Goal: Task Accomplishment & Management: Use online tool/utility

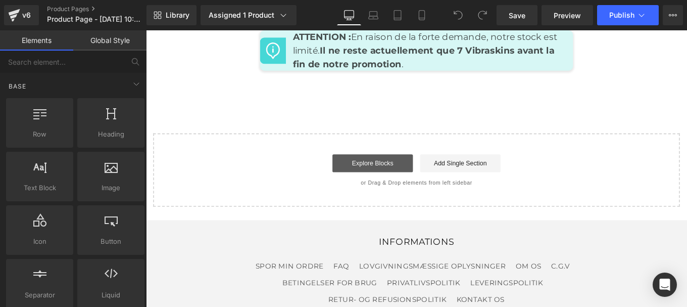
scroll to position [4309, 0]
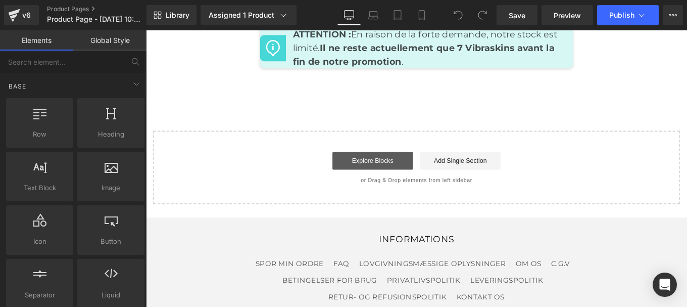
click at [390, 167] on link "Explore Blocks" at bounding box center [402, 177] width 91 height 20
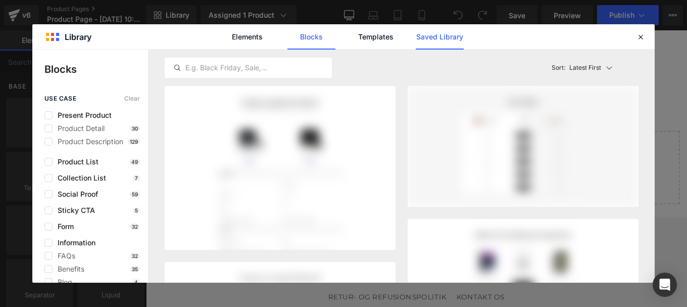
click at [432, 38] on link "Saved Library" at bounding box center [440, 36] width 48 height 25
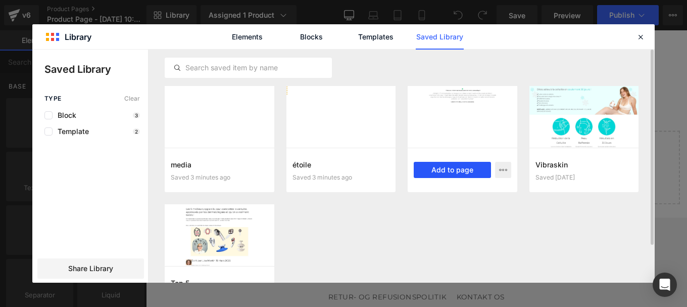
click at [441, 171] on button "Add to page" at bounding box center [452, 170] width 77 height 16
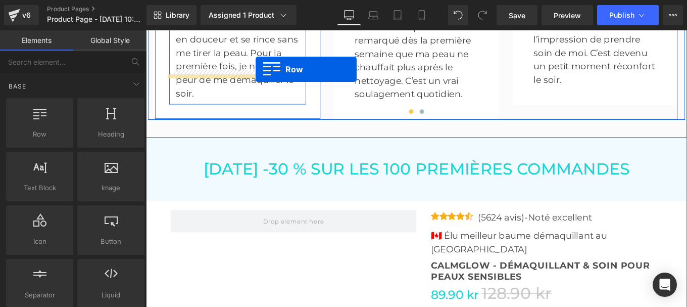
scroll to position [2825, 0]
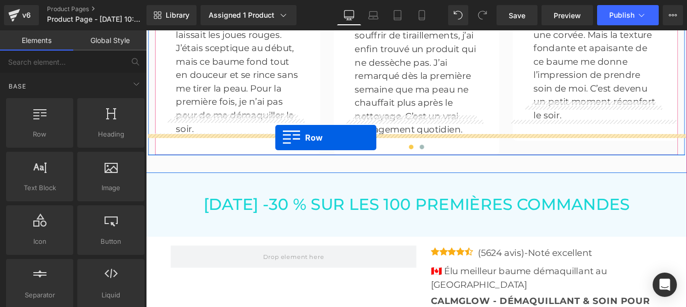
drag, startPoint x: 200, startPoint y: 89, endPoint x: 292, endPoint y: 152, distance: 111.7
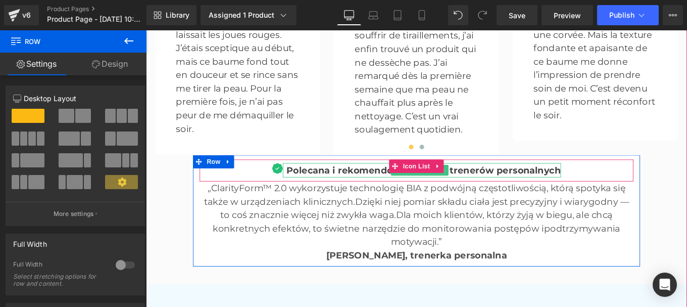
click at [331, 182] on b "Polecana i rekomendowana przez trenerów personalnych" at bounding box center [460, 188] width 310 height 12
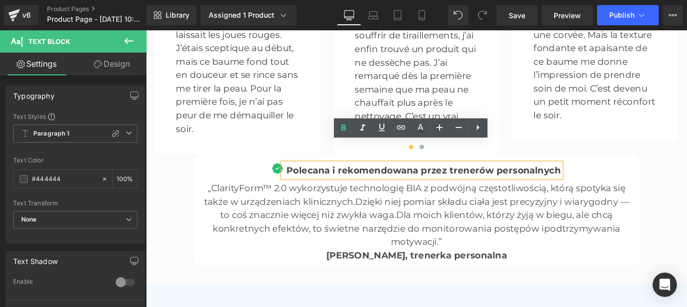
drag, startPoint x: 305, startPoint y: 163, endPoint x: 605, endPoint y: 160, distance: 300.6
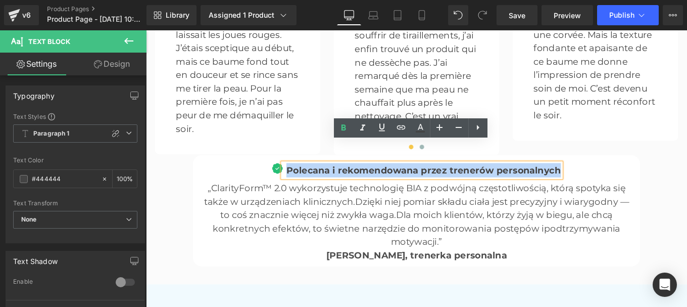
drag, startPoint x: 605, startPoint y: 160, endPoint x: 306, endPoint y: 160, distance: 299.6
click at [306, 182] on b "Polecana i rekomendowana przez trenerów personalnych" at bounding box center [460, 188] width 310 height 12
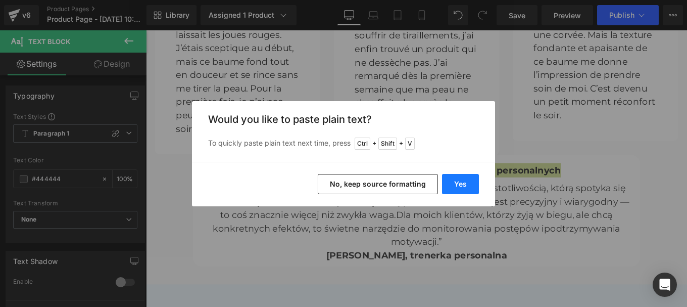
drag, startPoint x: 348, startPoint y: 175, endPoint x: 454, endPoint y: 185, distance: 106.6
click at [454, 185] on button "Yes" at bounding box center [460, 184] width 37 height 20
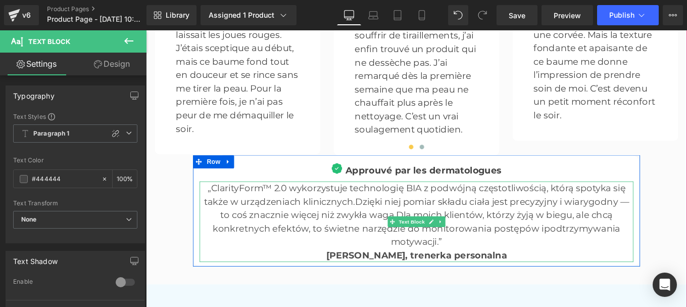
click at [360, 201] on p "„ClarityForm™ 2.0 wykorzystuje technologię BIA z podwójną częstotliwością, któr…" at bounding box center [452, 239] width 490 height 76
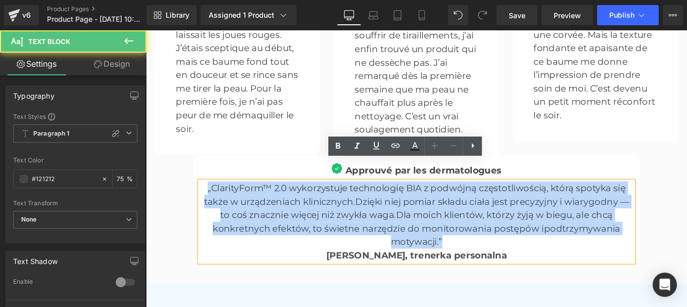
drag, startPoint x: 212, startPoint y: 186, endPoint x: 517, endPoint y: 249, distance: 311.5
click at [517, 249] on p "„ClarityForm™ 2.0 wykorzystuje technologię BIA z podwójną częstotliwością, któr…" at bounding box center [452, 239] width 490 height 76
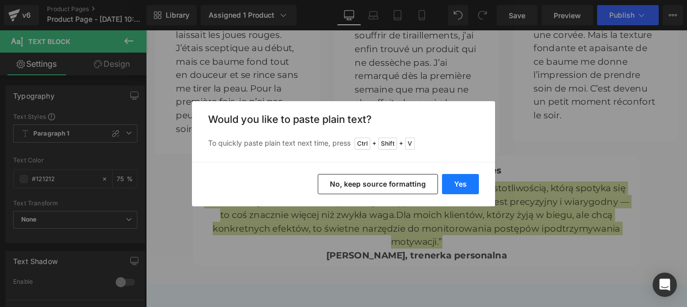
drag, startPoint x: 341, startPoint y: 174, endPoint x: 448, endPoint y: 185, distance: 107.6
click at [448, 185] on button "Yes" at bounding box center [460, 184] width 37 height 20
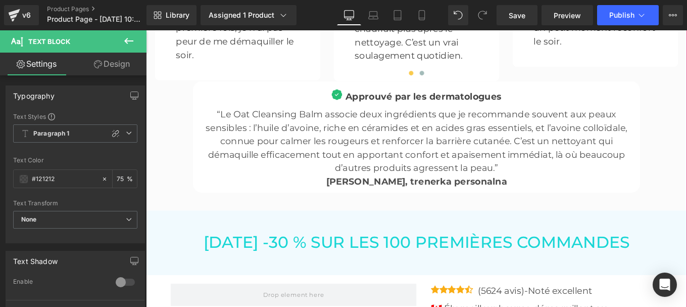
scroll to position [2908, 0]
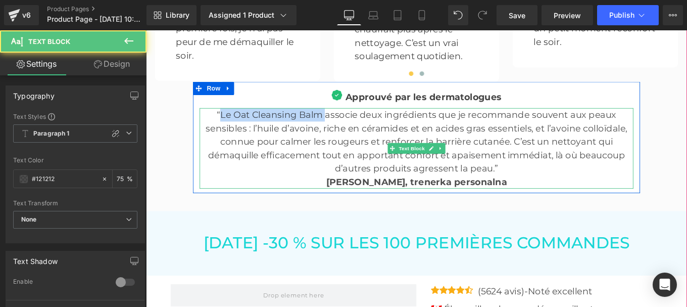
drag, startPoint x: 228, startPoint y: 105, endPoint x: 345, endPoint y: 100, distance: 116.3
click at [345, 118] on p "“Le Oat Cleansing Balm associe deux ingrédients que je recommande souvent aux p…" at bounding box center [452, 156] width 490 height 76
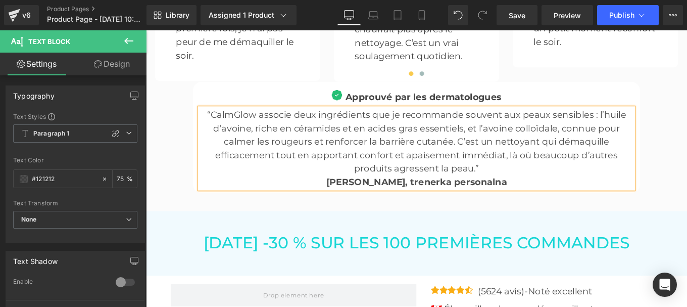
drag, startPoint x: 443, startPoint y: 175, endPoint x: 557, endPoint y: 171, distance: 114.7
click at [557, 194] on p "Isabelle Fontaine, trenerka personalna" at bounding box center [452, 201] width 490 height 15
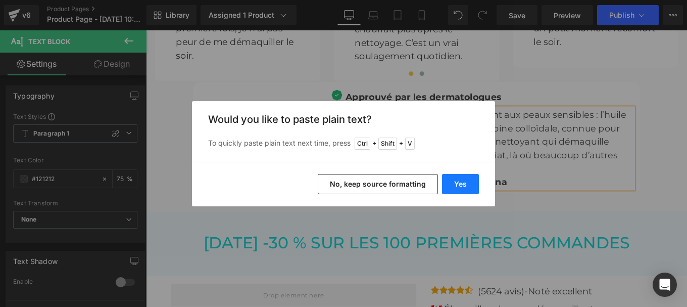
click at [455, 183] on button "Yes" at bounding box center [460, 184] width 37 height 20
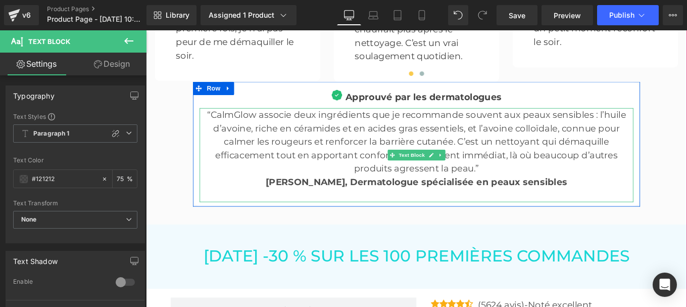
click at [407, 209] on p at bounding box center [452, 216] width 490 height 15
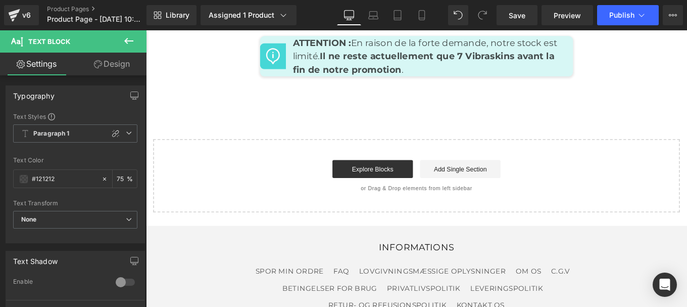
scroll to position [4426, 0]
click at [386, 176] on link "Explore Blocks" at bounding box center [402, 186] width 91 height 20
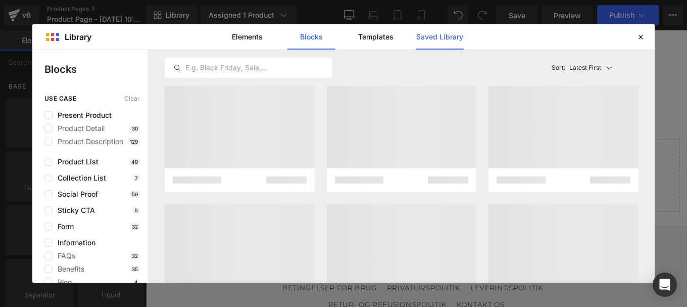
click at [444, 39] on link "Saved Library" at bounding box center [440, 36] width 48 height 25
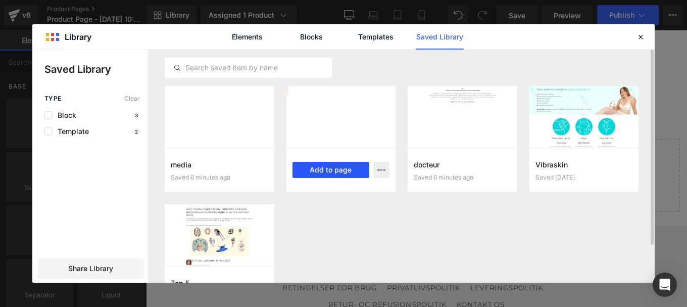
click at [323, 172] on button "Add to page" at bounding box center [331, 170] width 77 height 16
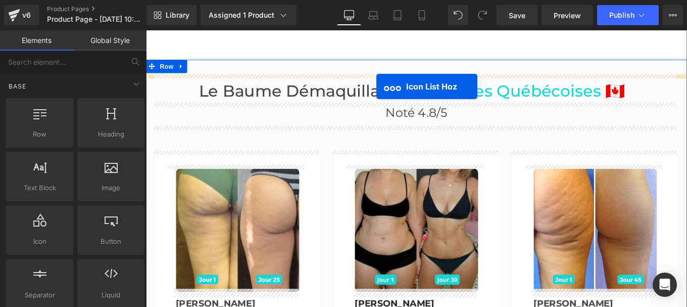
scroll to position [2375, 0]
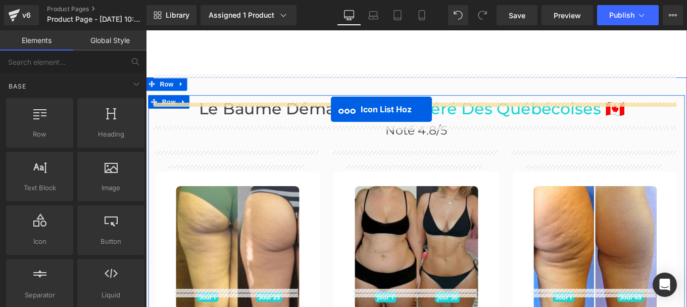
drag, startPoint x: 414, startPoint y: 88, endPoint x: 355, endPoint y: 119, distance: 66.2
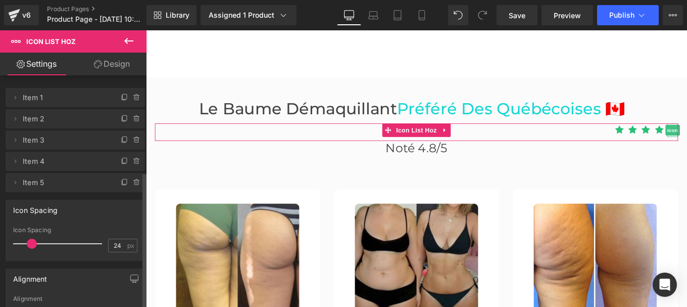
scroll to position [163, 0]
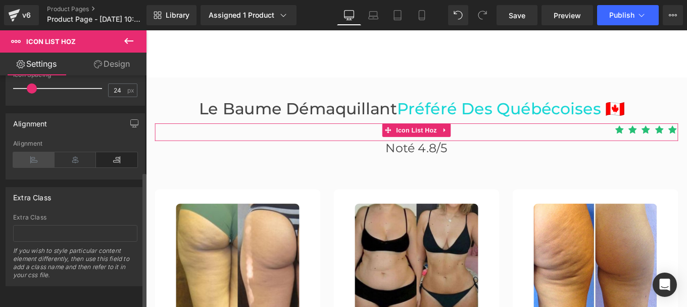
click at [31, 156] on icon at bounding box center [33, 159] width 41 height 15
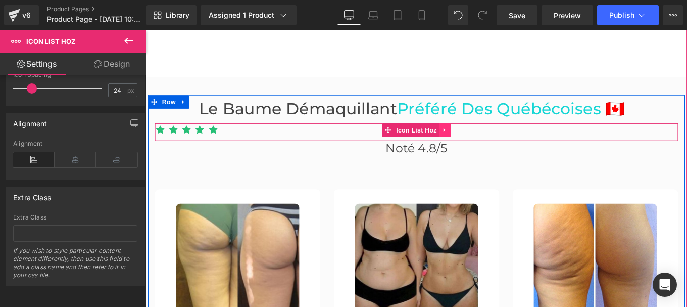
click at [481, 139] on icon at bounding box center [483, 143] width 7 height 8
click at [488, 139] on icon at bounding box center [490, 142] width 7 height 7
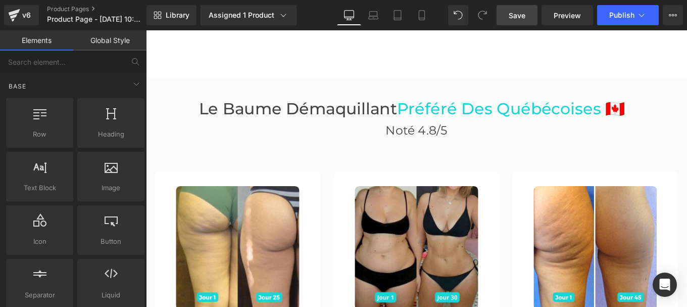
click at [519, 14] on span "Save" at bounding box center [517, 15] width 17 height 11
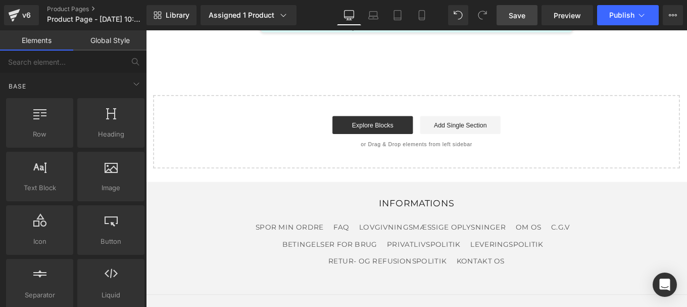
scroll to position [4495, 0]
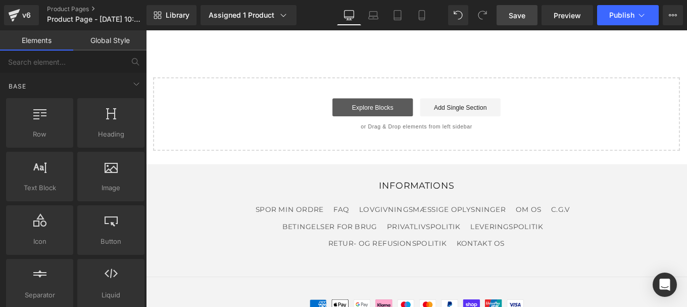
click at [398, 107] on link "Explore Blocks" at bounding box center [402, 117] width 91 height 20
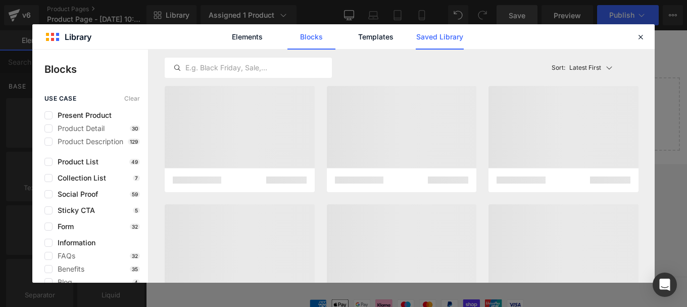
click at [435, 37] on link "Saved Library" at bounding box center [440, 36] width 48 height 25
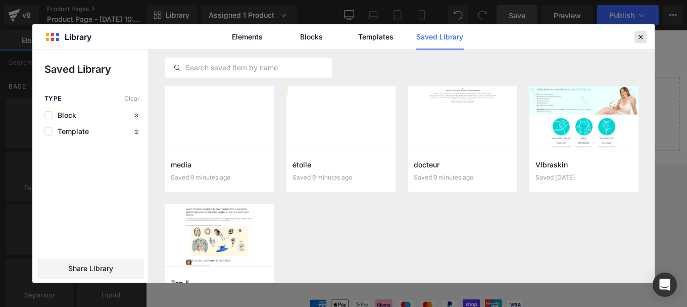
click at [635, 36] on div at bounding box center [641, 37] width 12 height 12
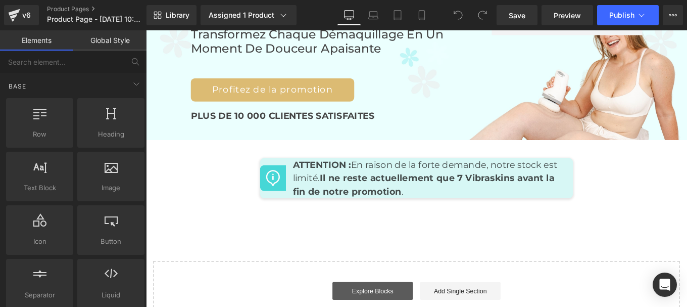
scroll to position [4314, 0]
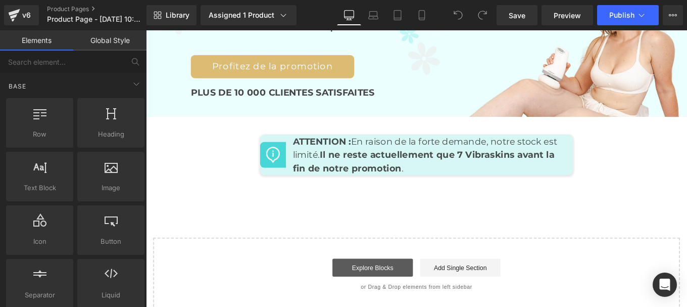
click at [386, 288] on link "Explore Blocks" at bounding box center [402, 298] width 91 height 20
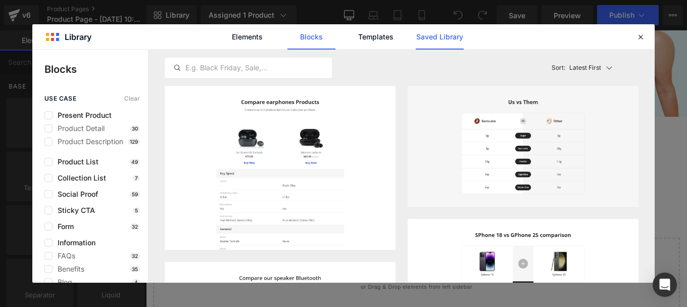
click at [436, 33] on link "Saved Library" at bounding box center [440, 36] width 48 height 25
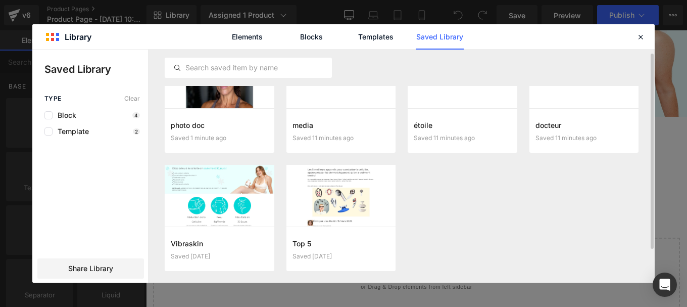
scroll to position [14, 0]
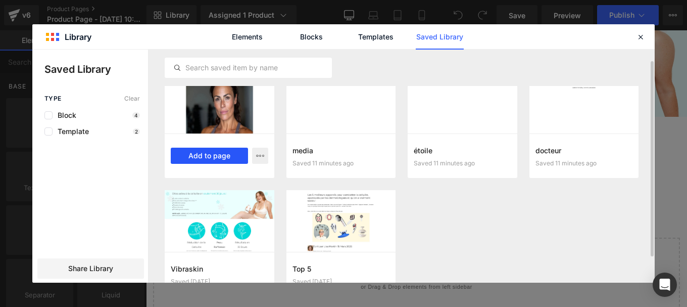
click at [208, 156] on button "Add to page" at bounding box center [209, 156] width 77 height 16
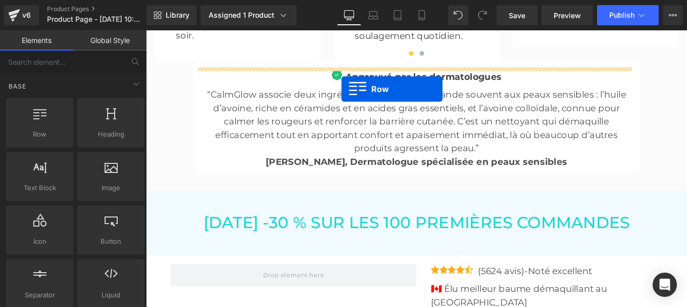
scroll to position [2901, 0]
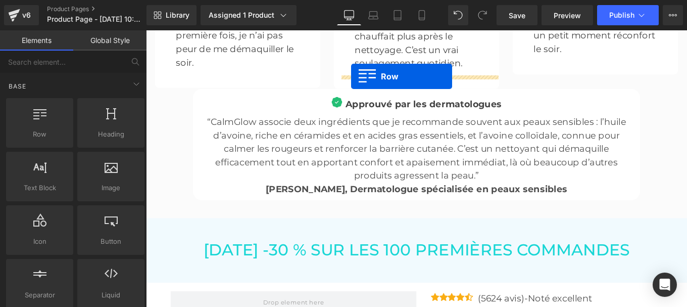
drag, startPoint x: 415, startPoint y: 98, endPoint x: 378, endPoint y: 82, distance: 40.5
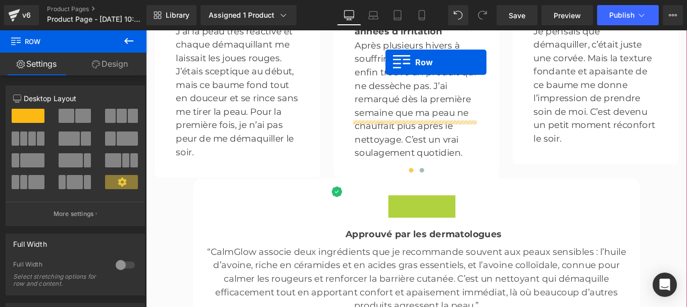
scroll to position [2759, 0]
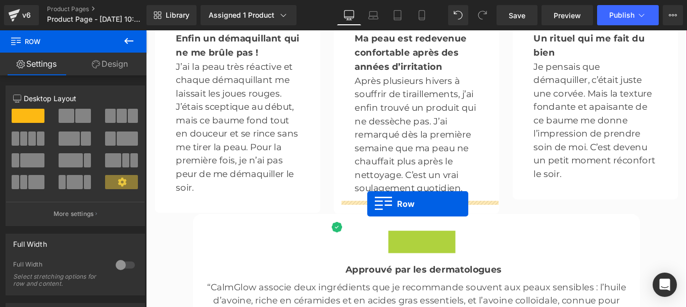
drag, startPoint x: 421, startPoint y: 99, endPoint x: 396, endPoint y: 226, distance: 130.3
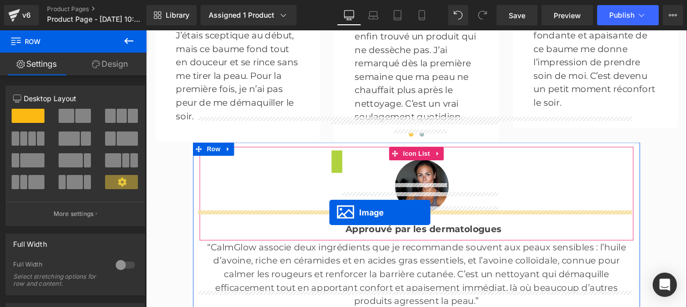
scroll to position [2850, 0]
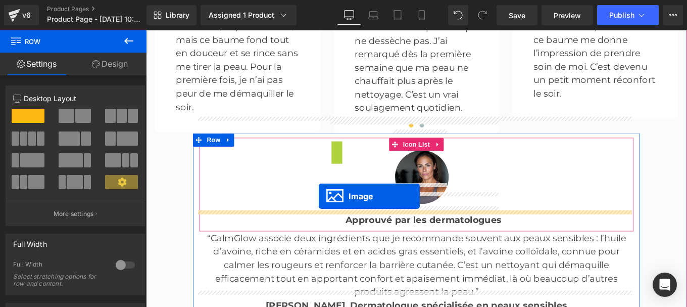
drag, startPoint x: 342, startPoint y: 229, endPoint x: 341, endPoint y: 218, distance: 11.6
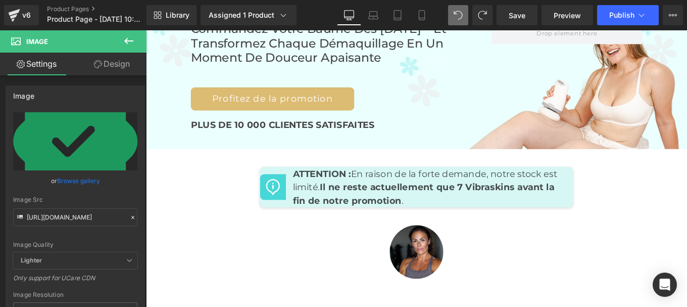
scroll to position [4460, 0]
drag, startPoint x: 605, startPoint y: 46, endPoint x: 373, endPoint y: 242, distance: 303.7
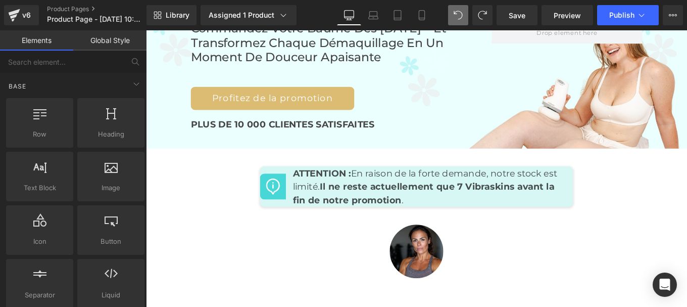
drag, startPoint x: 416, startPoint y: 216, endPoint x: 410, endPoint y: 231, distance: 15.7
drag, startPoint x: 308, startPoint y: 207, endPoint x: 558, endPoint y: 233, distance: 252.0
drag, startPoint x: 414, startPoint y: 213, endPoint x: 412, endPoint y: 207, distance: 6.4
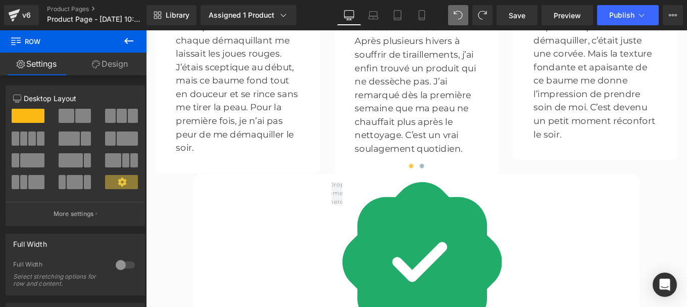
scroll to position [2884, 0]
click at [440, 236] on img at bounding box center [458, 292] width 180 height 181
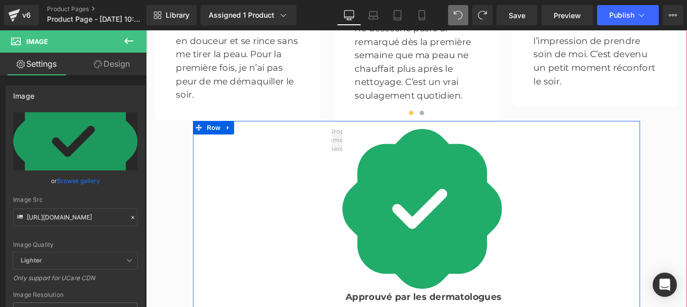
scroll to position [2942, 0]
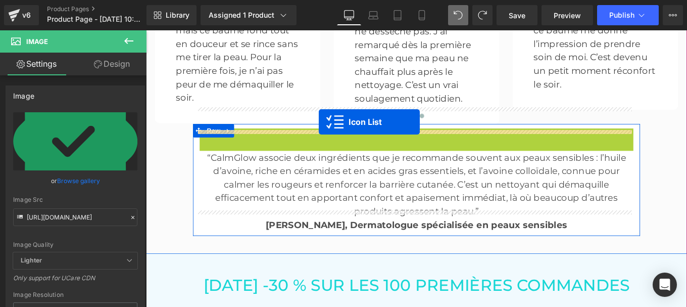
drag, startPoint x: 424, startPoint y: 123, endPoint x: 341, endPoint y: 134, distance: 84.0
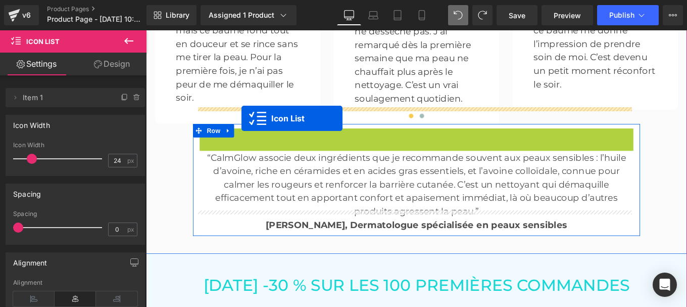
drag, startPoint x: 422, startPoint y: 122, endPoint x: 254, endPoint y: 130, distance: 168.9
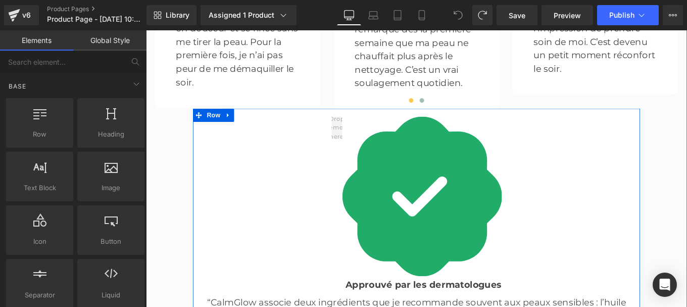
scroll to position [2877, 0]
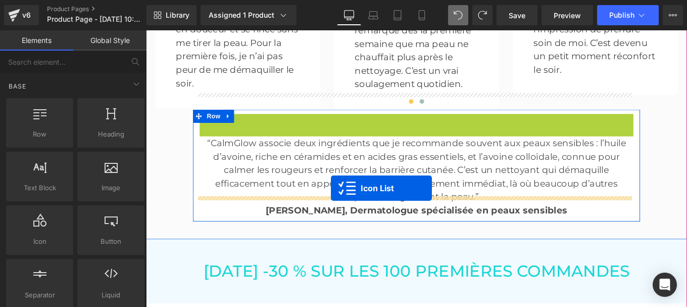
drag, startPoint x: 422, startPoint y: 104, endPoint x: 355, endPoint y: 209, distance: 124.3
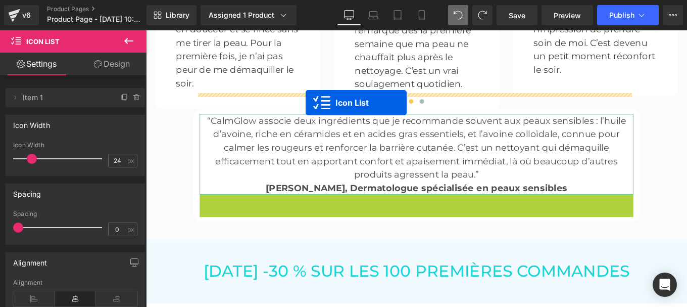
drag, startPoint x: 424, startPoint y: 198, endPoint x: 326, endPoint y: 112, distance: 129.9
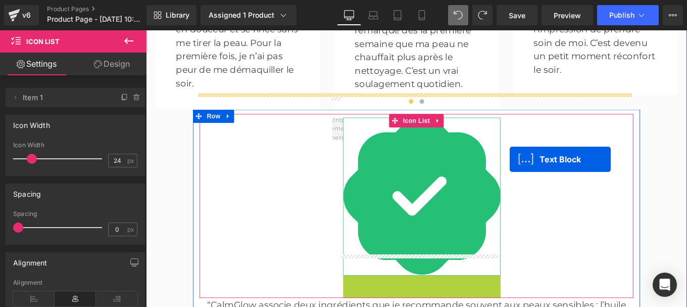
drag, startPoint x: 426, startPoint y: 288, endPoint x: 557, endPoint y: 176, distance: 172.7
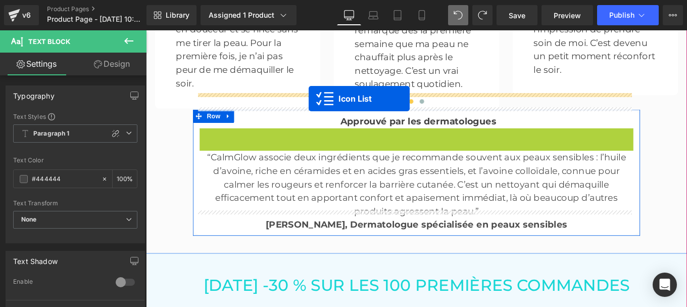
drag, startPoint x: 421, startPoint y: 124, endPoint x: 330, endPoint y: 107, distance: 93.0
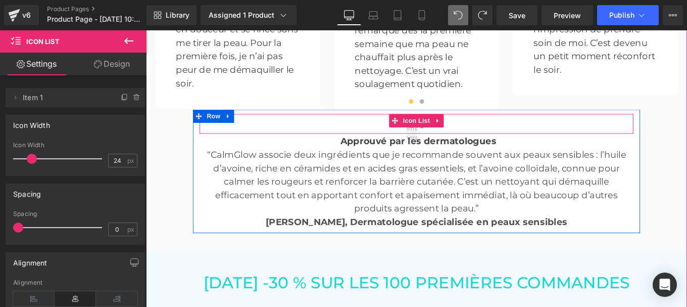
click at [507, 129] on div "Image" at bounding box center [452, 138] width 490 height 18
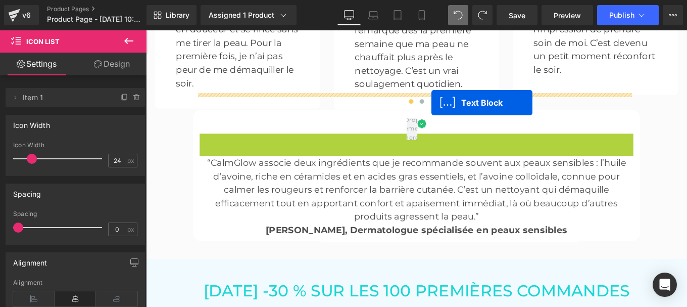
drag, startPoint x: 421, startPoint y: 130, endPoint x: 468, endPoint y: 112, distance: 50.7
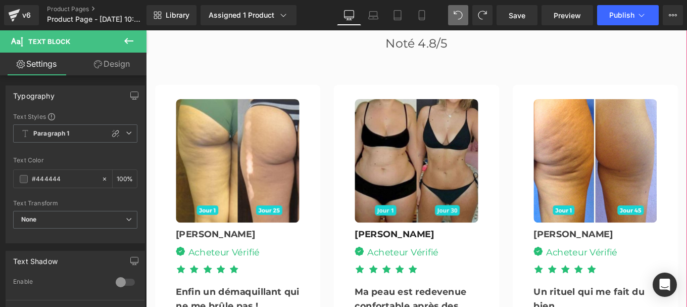
scroll to position [2344, 0]
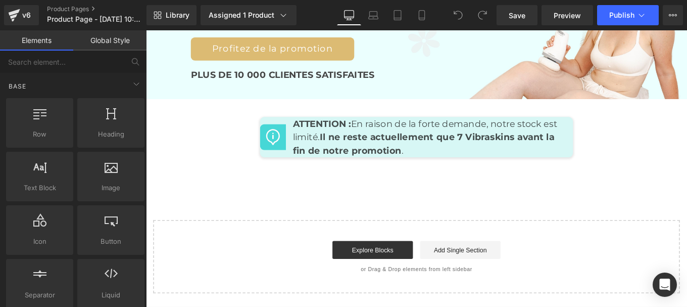
scroll to position [4335, 0]
drag, startPoint x: 402, startPoint y: 237, endPoint x: 378, endPoint y: 237, distance: 23.7
click at [378, 267] on link "Explore Blocks" at bounding box center [402, 277] width 91 height 20
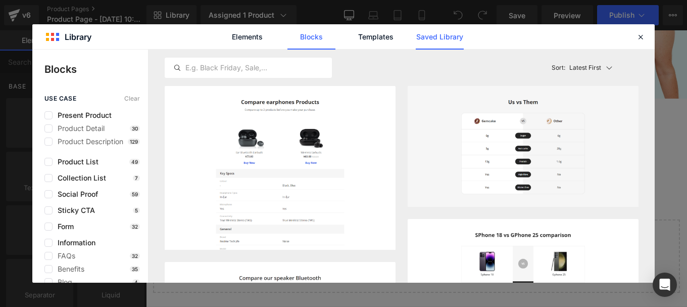
click at [444, 34] on link "Saved Library" at bounding box center [440, 36] width 48 height 25
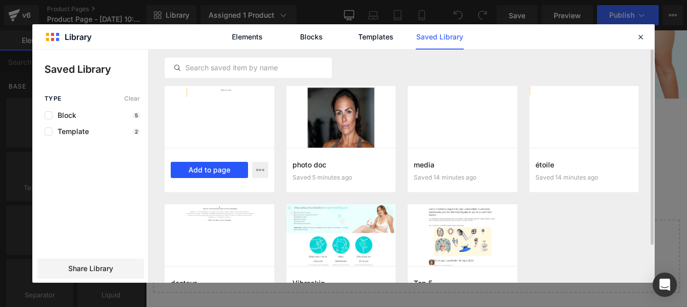
click at [206, 171] on button "Add to page" at bounding box center [209, 170] width 77 height 16
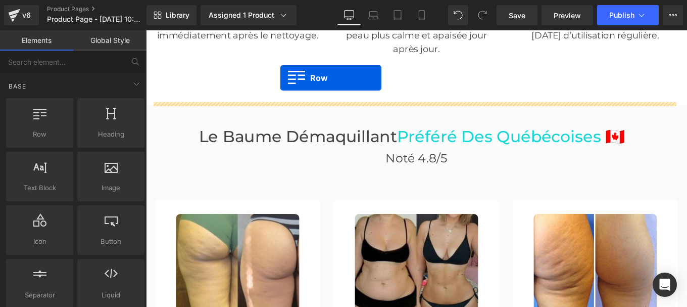
scroll to position [2324, 0]
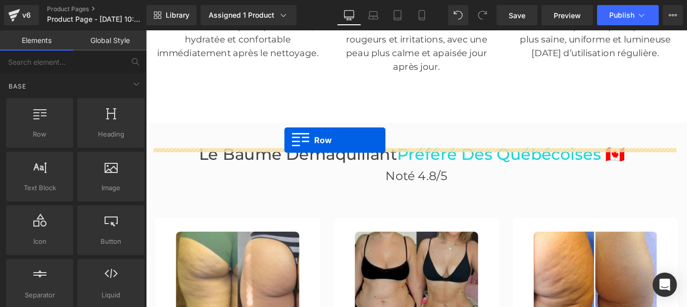
drag, startPoint x: 152, startPoint y: 199, endPoint x: 302, endPoint y: 154, distance: 157.1
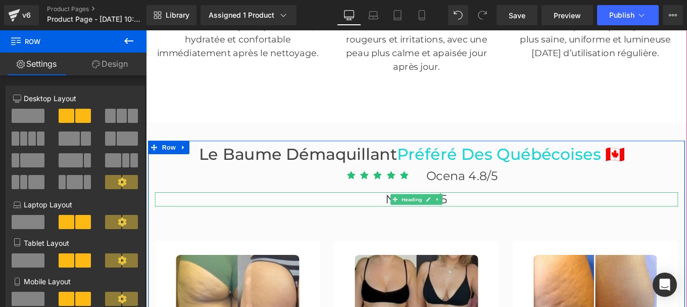
click at [409, 213] on h2 "Noté 4.8/5" at bounding box center [451, 221] width 591 height 16
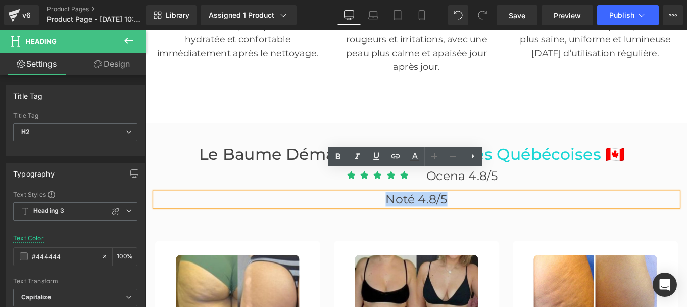
drag, startPoint x: 408, startPoint y: 196, endPoint x: 547, endPoint y: 195, distance: 138.9
click at [547, 213] on h2 "Noté 4.8/5" at bounding box center [451, 221] width 591 height 16
copy span "Noté 4.8/5"
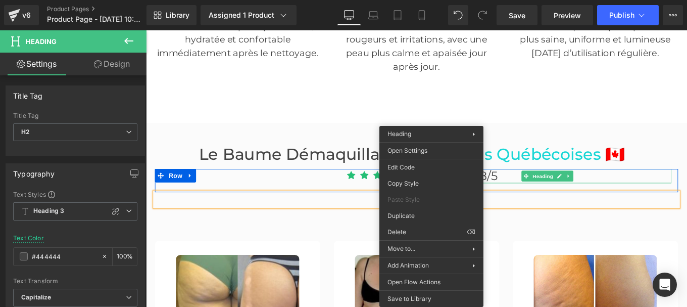
click at [551, 187] on h2 "Ocena 4.8/5" at bounding box center [599, 195] width 280 height 16
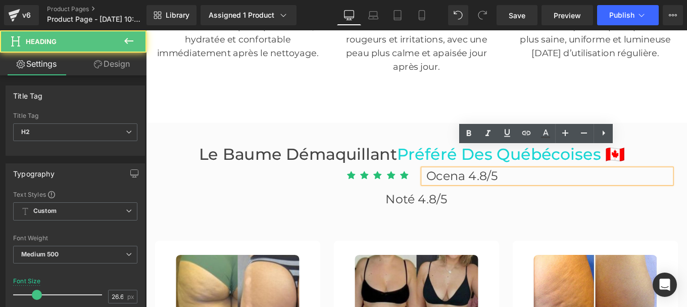
click at [544, 187] on h2 "Ocena 4.8/5" at bounding box center [599, 195] width 280 height 16
drag, startPoint x: 544, startPoint y: 171, endPoint x: 446, endPoint y: 167, distance: 98.6
click at [446, 187] on div "Icon Icon Icon Icon Icon Icon List Hoz Ocena 4.8/5 Heading Row" at bounding box center [451, 200] width 591 height 26
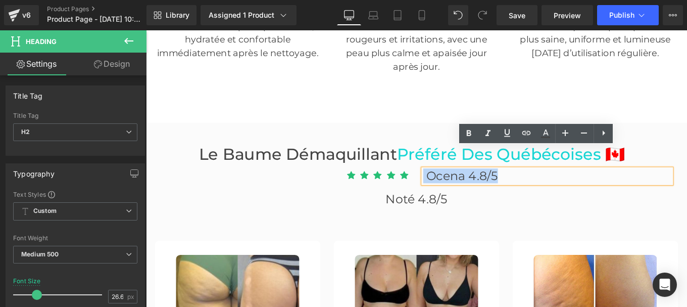
paste div
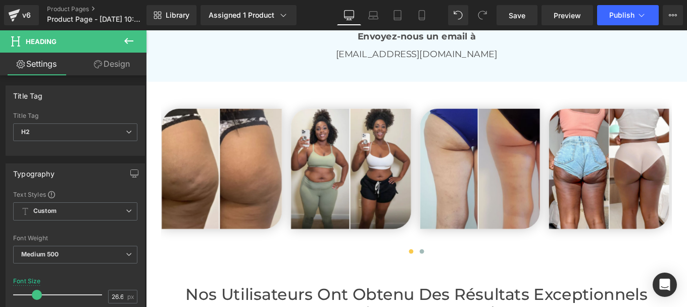
scroll to position [1804, 0]
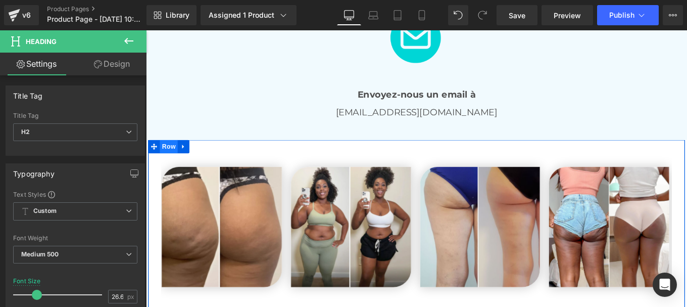
click at [169, 154] on span "Row" at bounding box center [172, 161] width 20 height 15
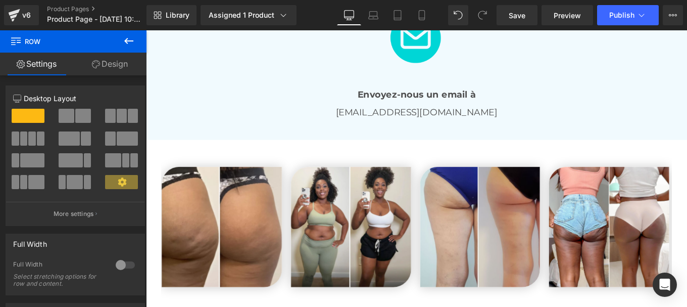
click at [127, 40] on icon at bounding box center [128, 41] width 9 height 6
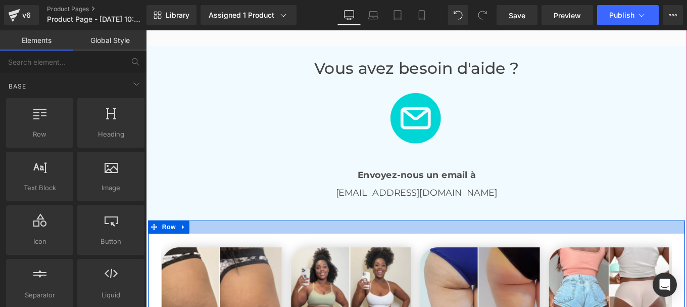
scroll to position [1713, 0]
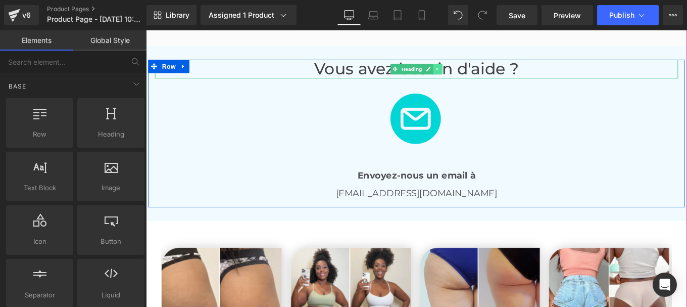
click at [476, 68] on link at bounding box center [475, 74] width 11 height 12
click at [468, 71] on icon at bounding box center [471, 74] width 6 height 6
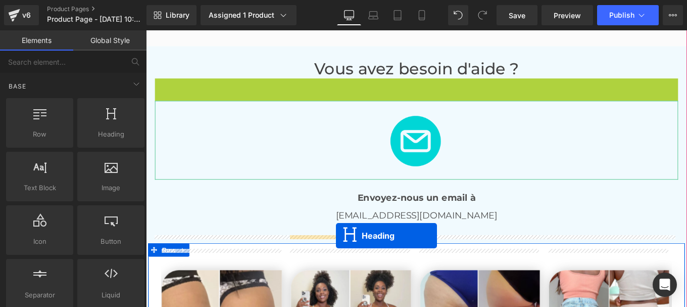
drag, startPoint x: 424, startPoint y: 71, endPoint x: 361, endPoint y: 262, distance: 201.3
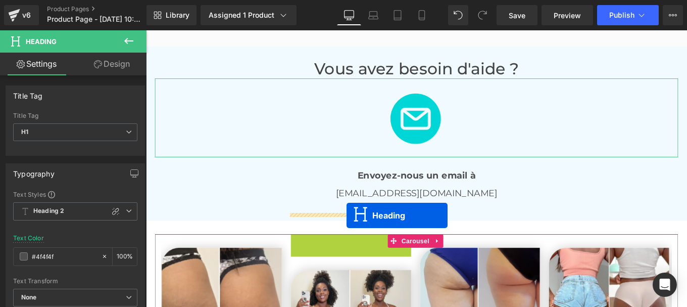
drag, startPoint x: 362, startPoint y: 264, endPoint x: 373, endPoint y: 239, distance: 27.4
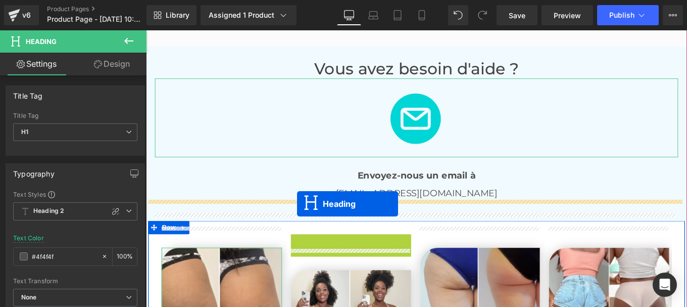
drag, startPoint x: 351, startPoint y: 270, endPoint x: 317, endPoint y: 226, distance: 55.4
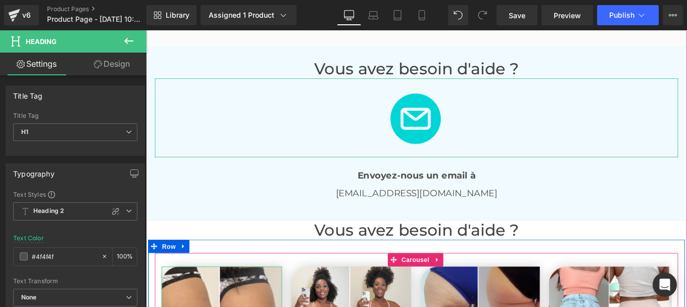
scroll to position [1690, 0]
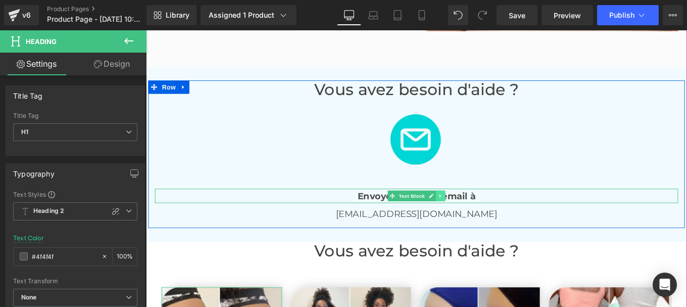
click at [477, 215] on icon at bounding box center [478, 217] width 2 height 4
click at [471, 214] on icon at bounding box center [474, 217] width 6 height 6
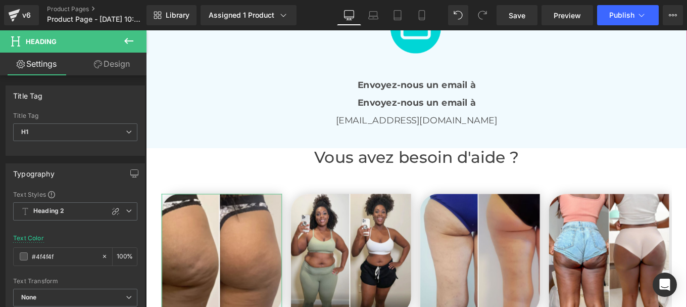
scroll to position [1824, 0]
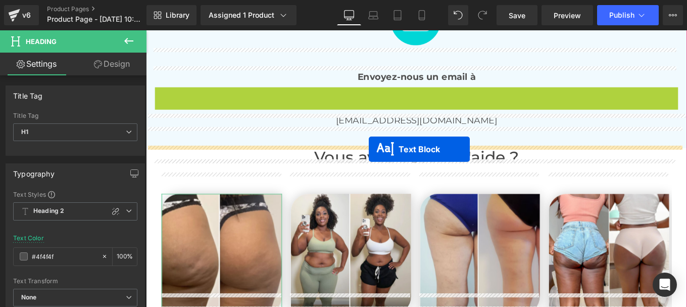
drag, startPoint x: 421, startPoint y: 80, endPoint x: 398, endPoint y: 164, distance: 87.7
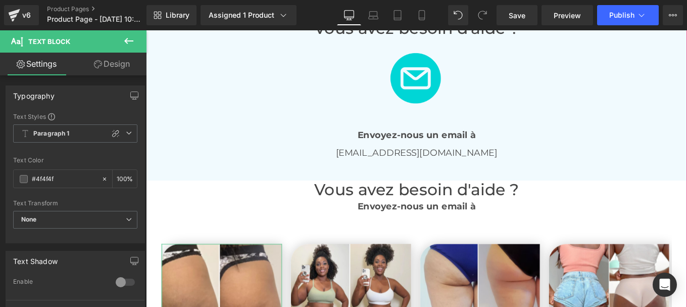
scroll to position [1758, 0]
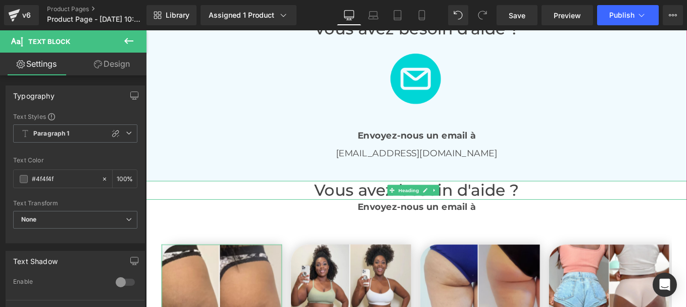
click at [376, 200] on font "Vous avez besoin d'aide ?" at bounding box center [451, 211] width 231 height 22
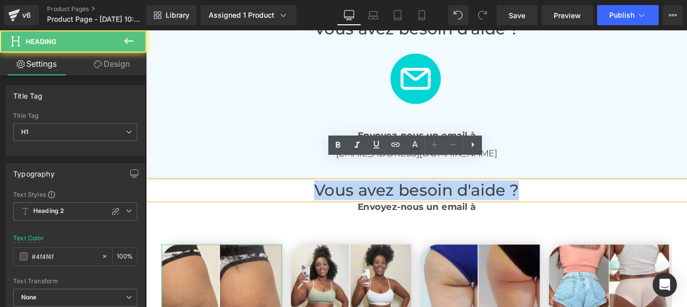
drag, startPoint x: 604, startPoint y: 201, endPoint x: 628, endPoint y: 197, distance: 23.7
click at [628, 200] on h1 "Vous avez besoin d'aide ?" at bounding box center [451, 211] width 611 height 22
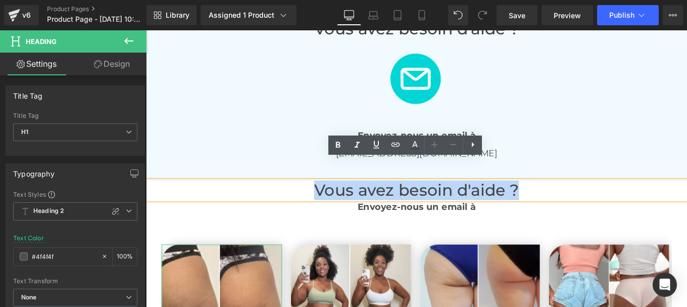
paste div
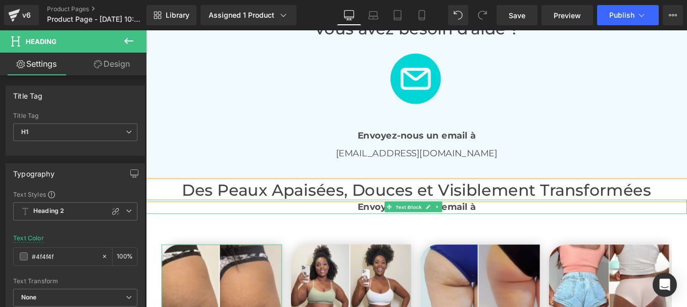
click at [398, 223] on strong "Envoyez-nous un email à" at bounding box center [451, 229] width 133 height 12
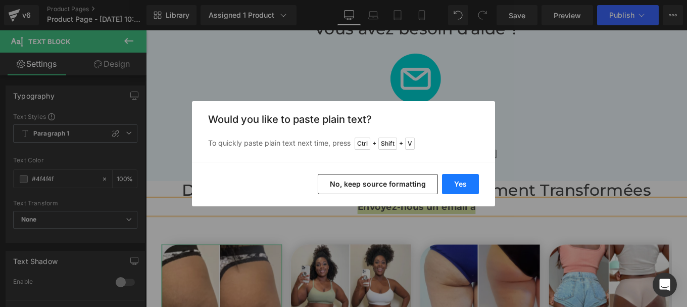
click at [0, 0] on button "Yes" at bounding box center [0, 0] width 0 height 0
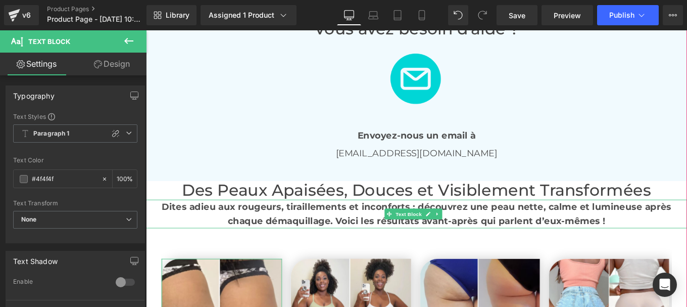
click at [302, 221] on p "Dites adieu aux rougeurs, tiraillements et inconforts : découvrez une peau nett…" at bounding box center [451, 237] width 611 height 32
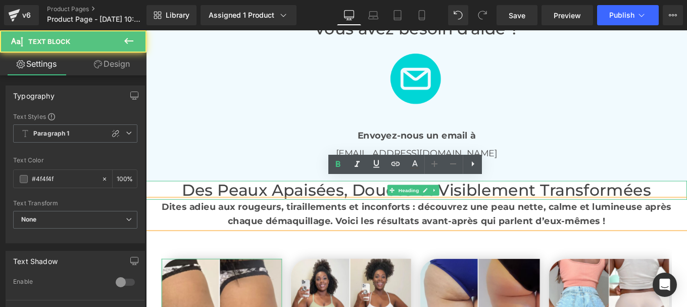
click at [187, 200] on font "Des Peaux Apaisées, Douces et Visiblement Transformées" at bounding box center [452, 211] width 530 height 22
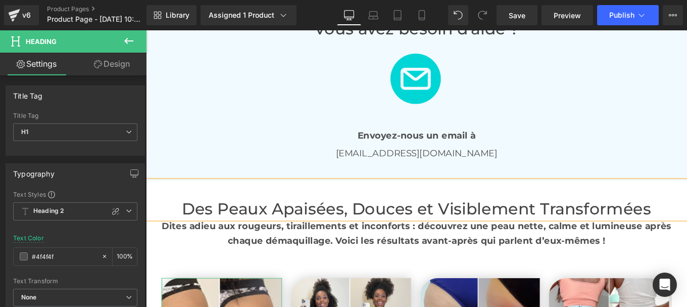
click at [214, 200] on h1 at bounding box center [451, 211] width 611 height 22
click at [187, 221] on font "Des Peaux Apaisées, Douces et Visiblement Transformées" at bounding box center [452, 232] width 530 height 22
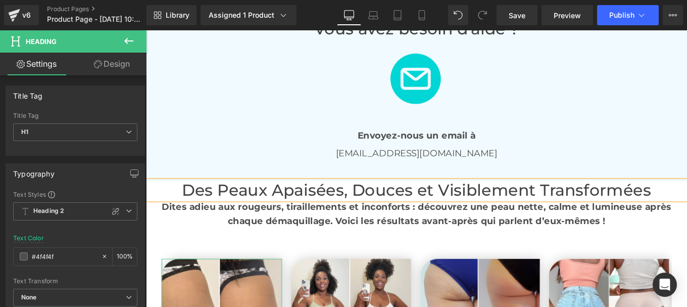
click at [263, 223] on b "Dites adieu aux rougeurs, tiraillements et inconforts : découvrez une peau nett…" at bounding box center [452, 237] width 576 height 28
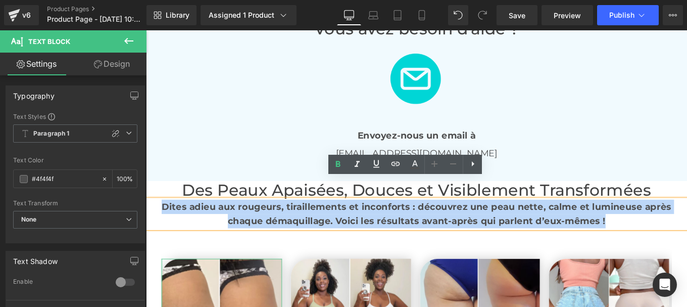
drag, startPoint x: 166, startPoint y: 207, endPoint x: 686, endPoint y: 225, distance: 520.7
click at [686, 225] on p "Dites adieu aux rougeurs, tiraillements et inconforts : découvrez une peau nett…" at bounding box center [451, 237] width 611 height 32
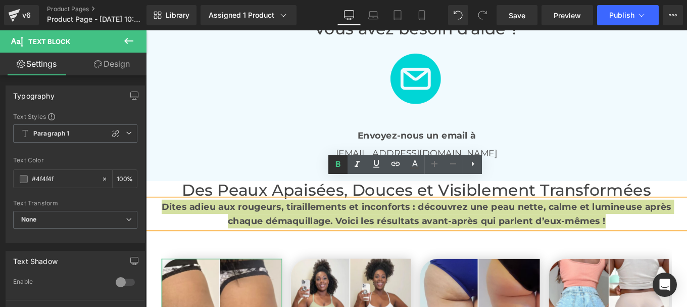
click at [339, 159] on icon at bounding box center [338, 164] width 12 height 12
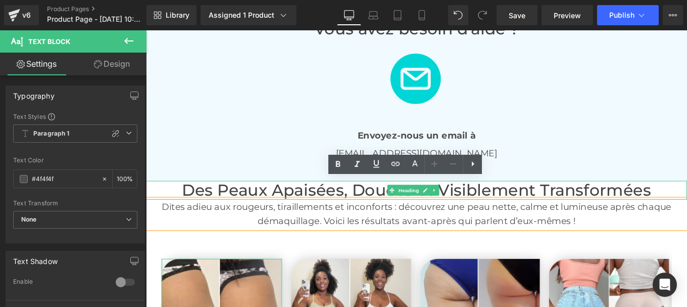
click at [190, 200] on font "Des Peaux Apaisées, Douces et Visiblement Transformées" at bounding box center [452, 211] width 530 height 22
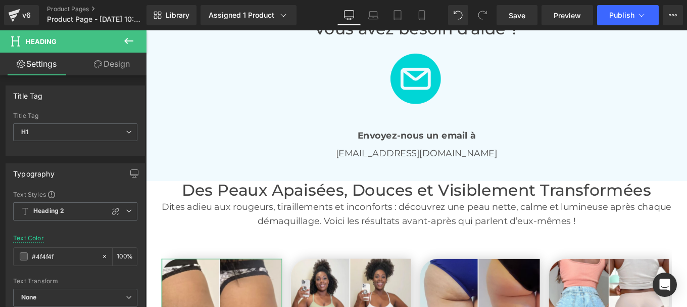
click at [119, 66] on link "Design" at bounding box center [111, 64] width 73 height 23
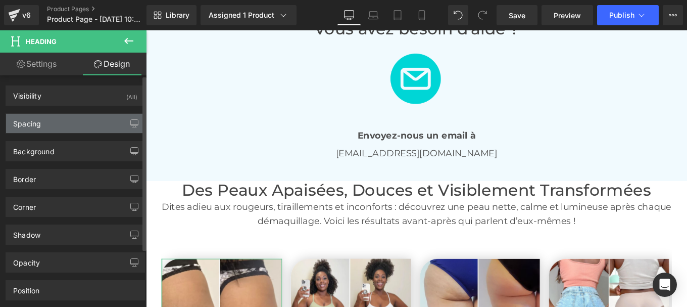
click at [60, 128] on div "Spacing" at bounding box center [75, 123] width 138 height 19
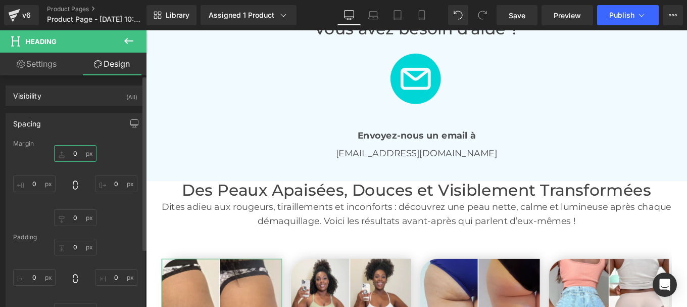
click at [76, 157] on input "text" at bounding box center [75, 153] width 42 height 17
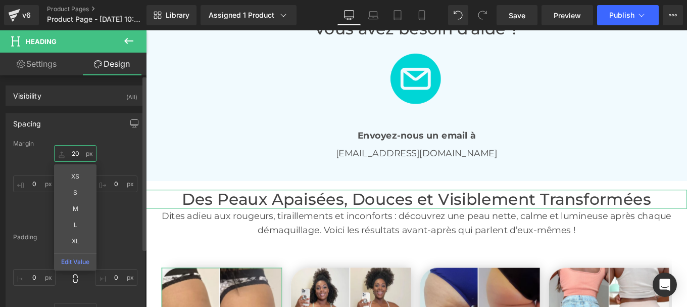
type input "20"
click at [113, 223] on div "20 XS S M L XL Edit Value" at bounding box center [75, 185] width 124 height 81
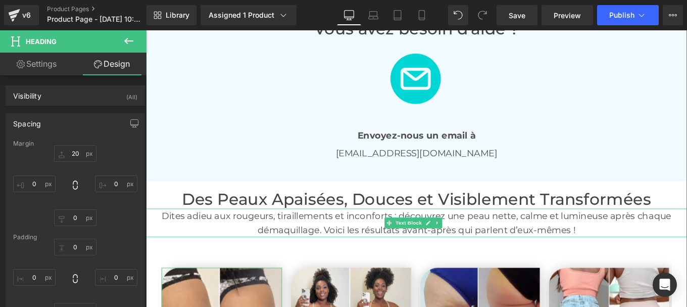
click at [349, 233] on p "Dites adieu aux rougeurs, tiraillements et inconforts : découvrez une peau nett…" at bounding box center [451, 247] width 611 height 32
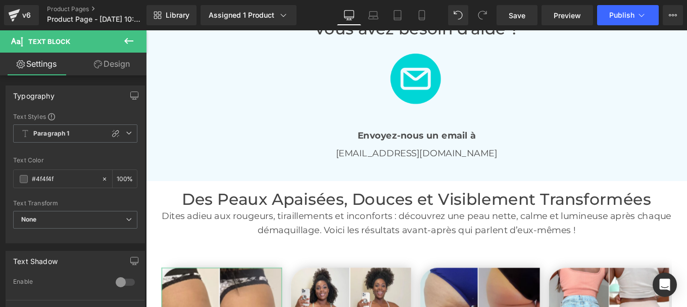
click at [117, 63] on link "Design" at bounding box center [111, 64] width 73 height 23
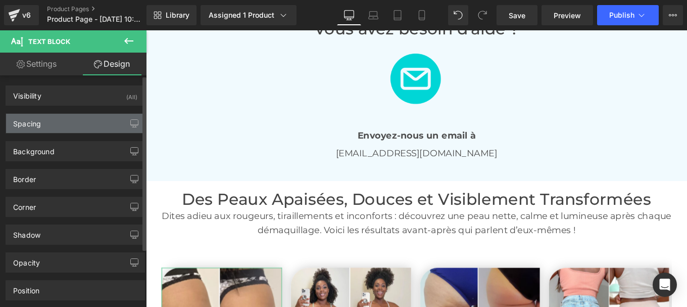
click at [58, 123] on div "Spacing" at bounding box center [75, 123] width 138 height 19
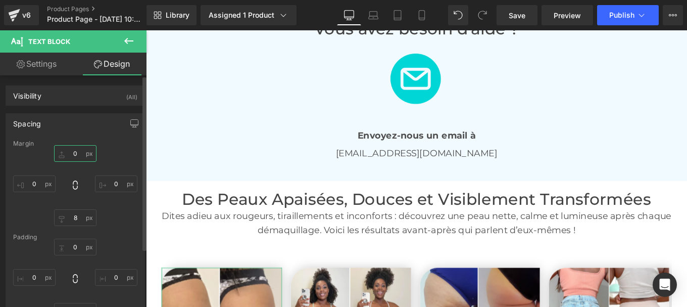
type textarea "0"
click at [77, 154] on input "text" at bounding box center [75, 153] width 42 height 17
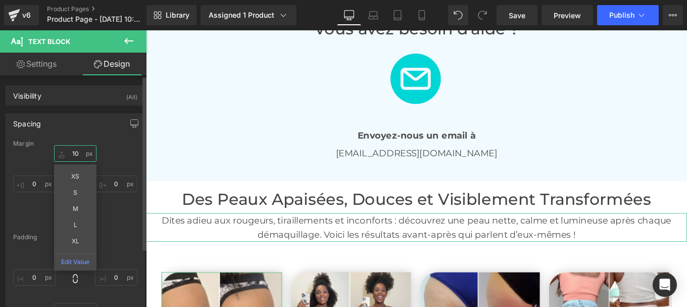
type input "10"
click at [116, 222] on div "10 XS S M L XL Edit Value" at bounding box center [75, 185] width 124 height 81
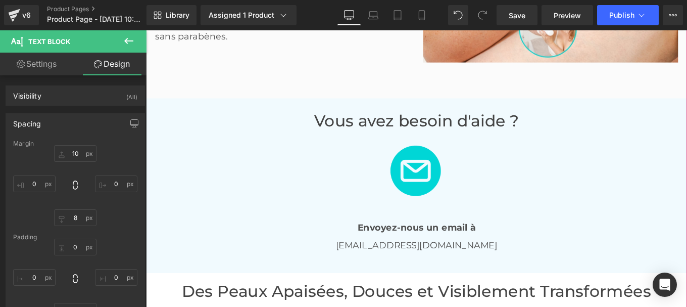
scroll to position [1654, 0]
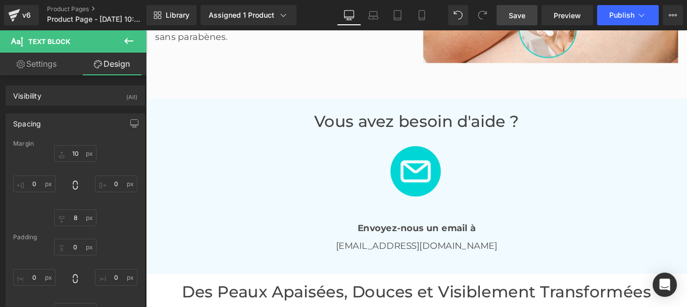
click at [517, 18] on span "Save" at bounding box center [517, 15] width 17 height 11
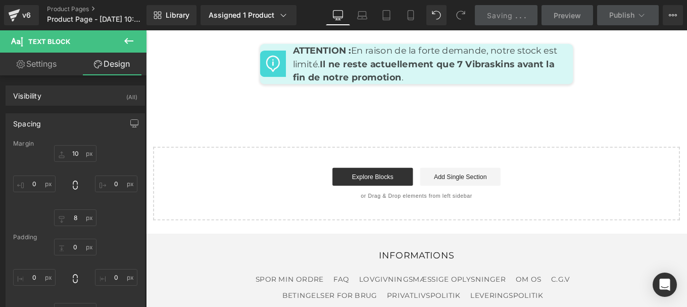
scroll to position [4517, 0]
click at [386, 185] on link "Explore Blocks" at bounding box center [402, 195] width 91 height 20
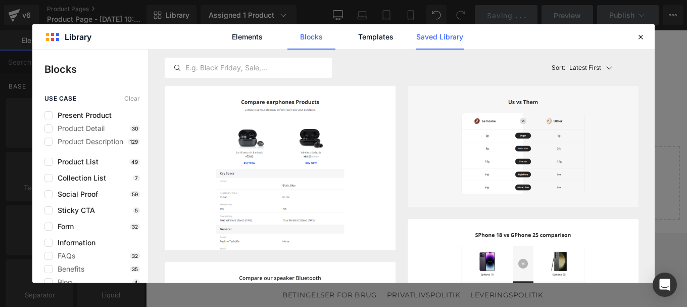
drag, startPoint x: 442, startPoint y: 36, endPoint x: 428, endPoint y: 37, distance: 13.7
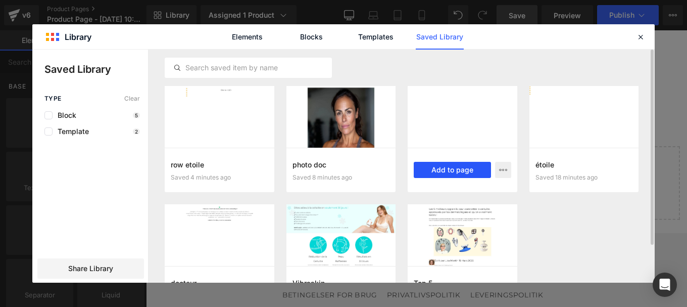
click at [0, 0] on button "Add to page" at bounding box center [0, 0] width 0 height 0
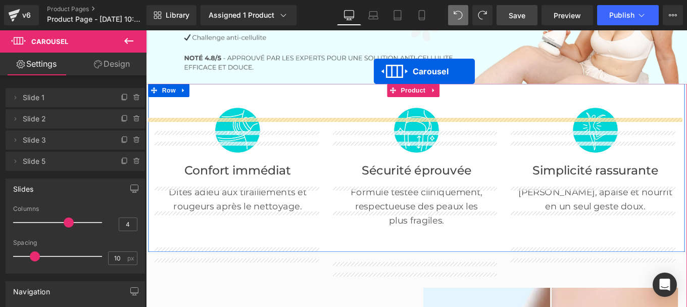
scroll to position [139, 0]
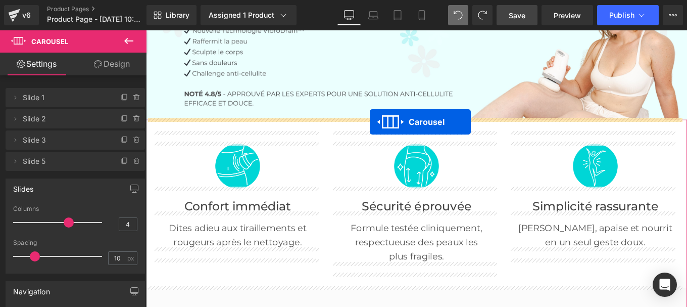
drag, startPoint x: 424, startPoint y: 251, endPoint x: 399, endPoint y: 133, distance: 120.4
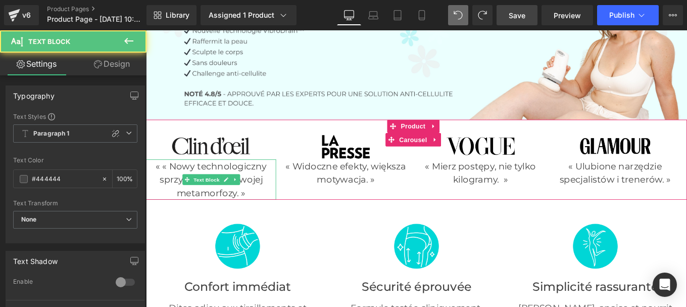
click at [175, 185] on p "« « Nowy technologiczny sprzymierzeniec Twojej metamorfozy. »" at bounding box center [219, 198] width 147 height 45
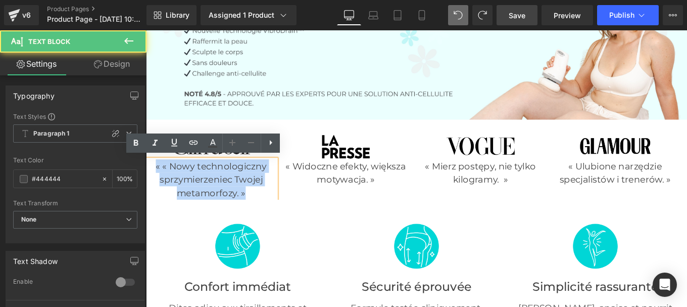
drag, startPoint x: 157, startPoint y: 183, endPoint x: 264, endPoint y: 206, distance: 109.0
click at [264, 206] on p "« « Nowy technologiczny sprzymierzeniec Twojej metamorfozy. »" at bounding box center [219, 198] width 147 height 45
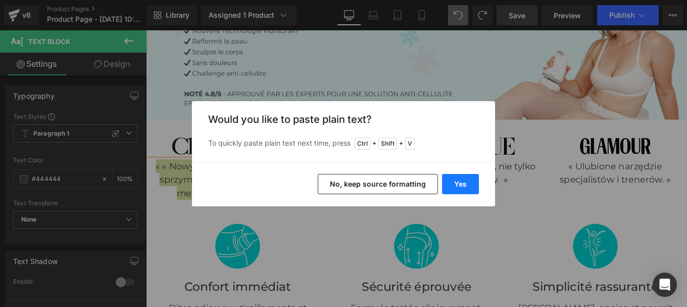
click at [465, 181] on button "Yes" at bounding box center [460, 184] width 37 height 20
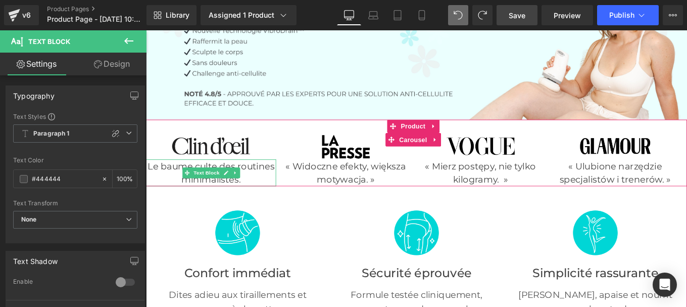
click at [262, 194] on p "Le baume culte des routines minimalistes." at bounding box center [219, 191] width 147 height 30
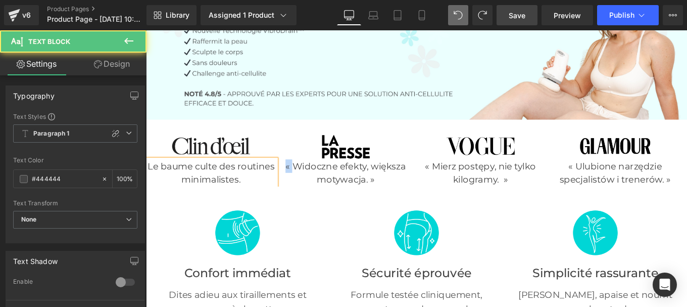
drag, startPoint x: 312, startPoint y: 178, endPoint x: 297, endPoint y: 179, distance: 15.2
click at [297, 179] on div "Image Le baume culte des routines minimalistes. Text Block Image « Widoczne efe…" at bounding box center [450, 176] width 609 height 60
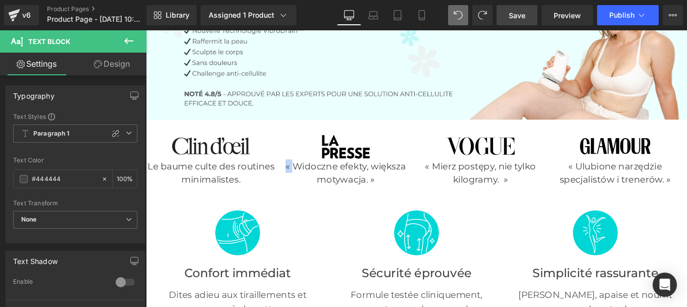
copy p "«"
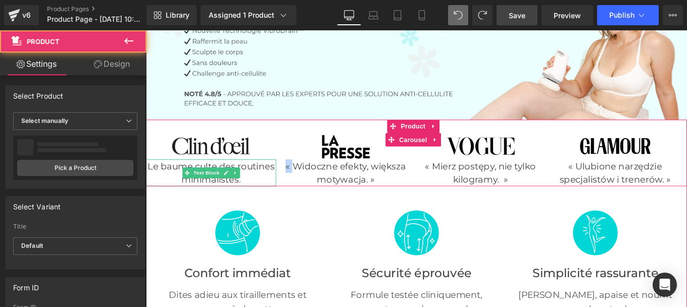
click at [151, 181] on p "Le baume culte des routines minimalistes." at bounding box center [219, 191] width 147 height 30
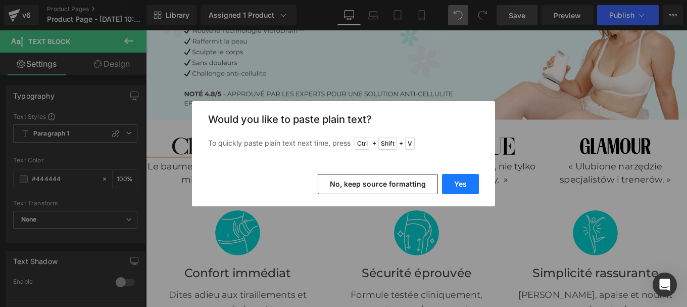
click at [459, 177] on button "Yes" at bounding box center [460, 184] width 37 height 20
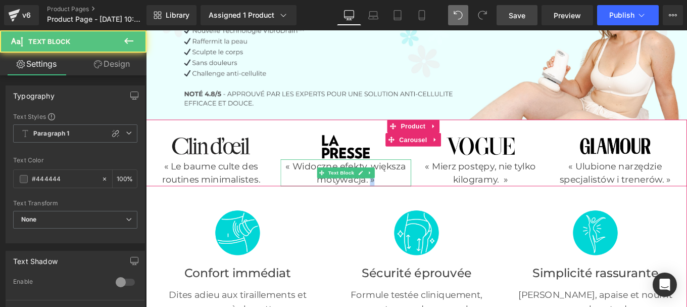
click at [409, 197] on p "« Widoczne efekty, większa motywacja. »" at bounding box center [371, 191] width 147 height 30
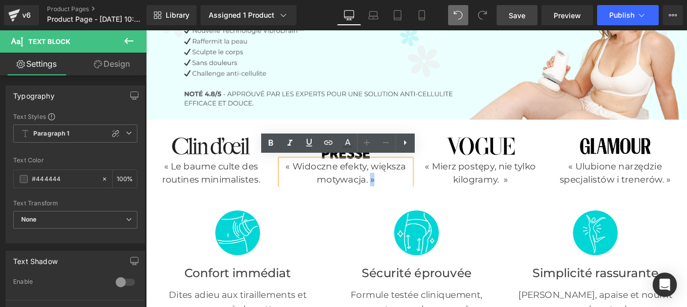
copy p "»"
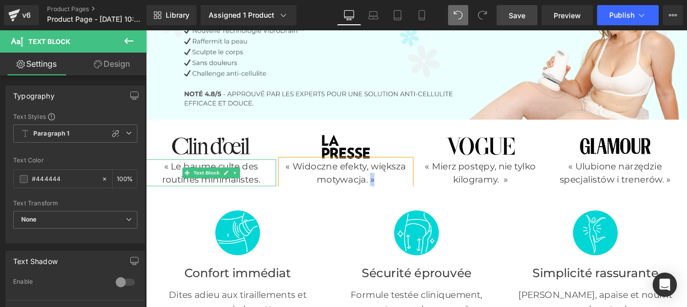
click at [279, 195] on p "« Le baume culte des routines minimalistes." at bounding box center [219, 191] width 147 height 30
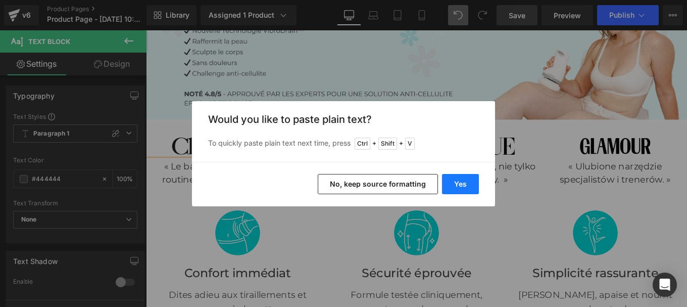
click at [452, 177] on button "Yes" at bounding box center [460, 184] width 37 height 20
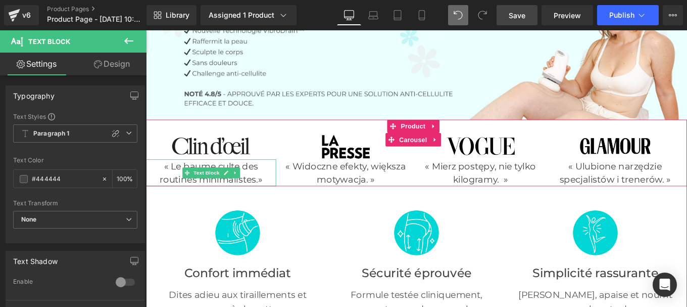
click at [275, 197] on p "« Le baume culte des routines minimalistes.»" at bounding box center [219, 191] width 147 height 30
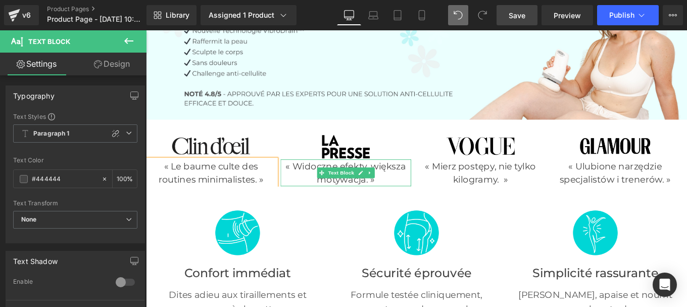
click at [319, 182] on p "« Widoczne efekty, większa motywacja. »" at bounding box center [371, 191] width 147 height 30
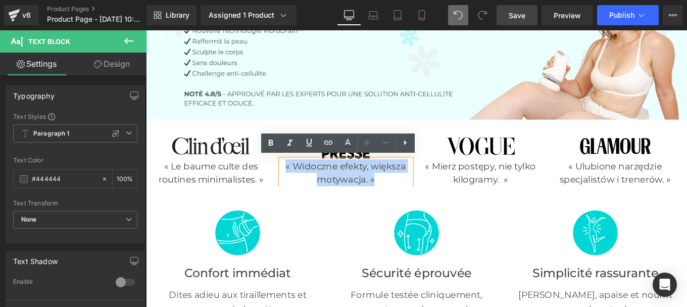
drag, startPoint x: 302, startPoint y: 182, endPoint x: 424, endPoint y: 191, distance: 123.2
click at [424, 191] on p "« Widoczne efekty, większa motywacja. »" at bounding box center [371, 191] width 147 height 30
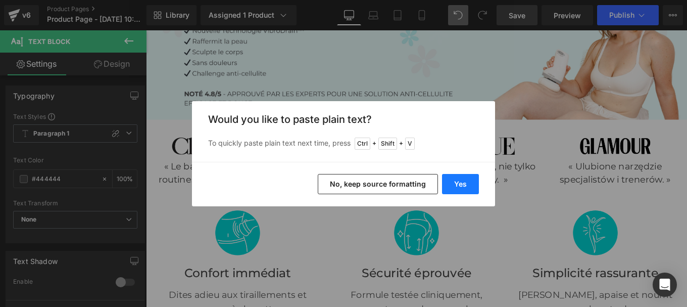
click at [466, 184] on button "Yes" at bounding box center [460, 184] width 37 height 20
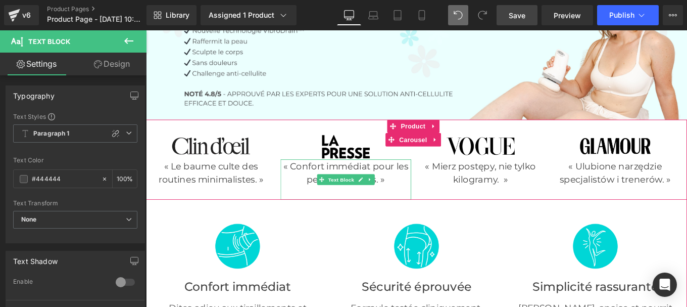
click at [373, 214] on p at bounding box center [371, 213] width 147 height 15
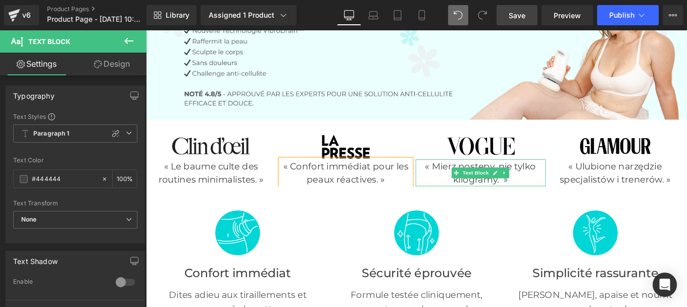
click at [465, 181] on p "« Mierz postępy, nie tylko kilogramy. »" at bounding box center [524, 191] width 147 height 30
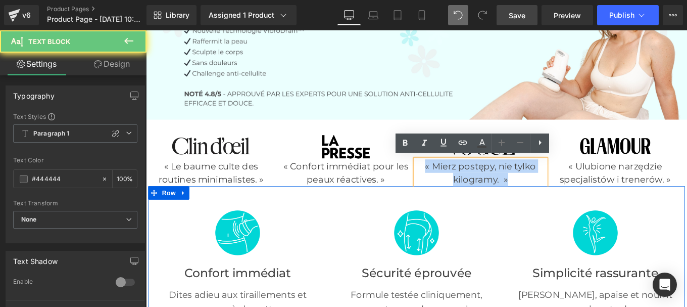
drag, startPoint x: 461, startPoint y: 182, endPoint x: 605, endPoint y: 208, distance: 146.8
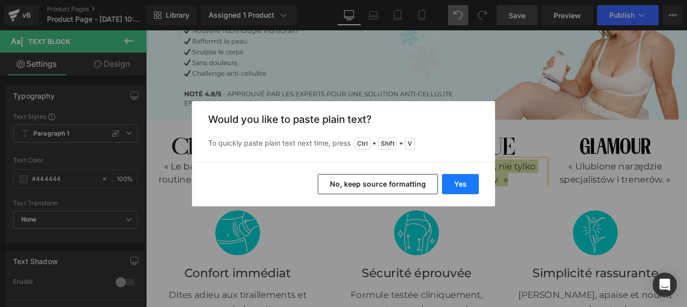
click at [453, 181] on button "Yes" at bounding box center [460, 184] width 37 height 20
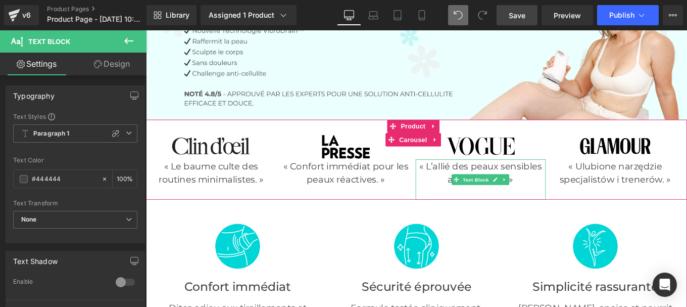
click at [485, 213] on p at bounding box center [524, 213] width 147 height 15
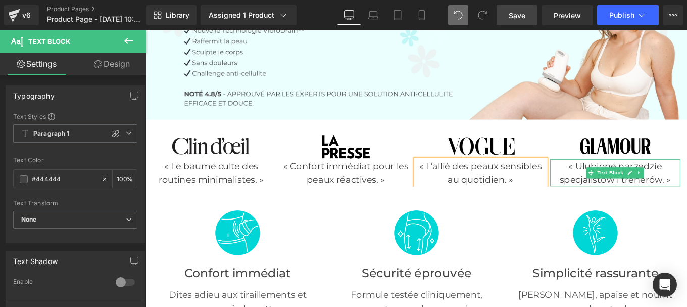
click at [624, 186] on p "« Ulubione narzędzie specjalistów i trenerów. »" at bounding box center [676, 191] width 147 height 30
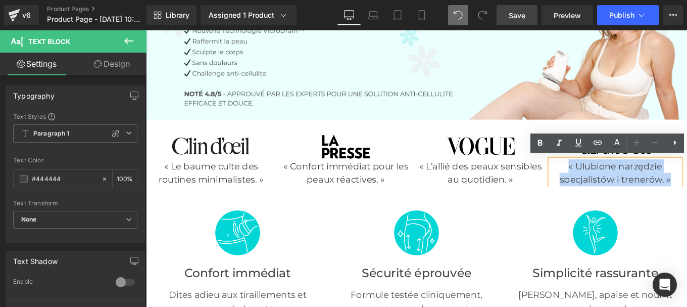
drag, startPoint x: 624, startPoint y: 186, endPoint x: 739, endPoint y: 198, distance: 115.3
click at [687, 198] on p "« Ulubione narzędzie specjalistów i trenerów. »" at bounding box center [676, 191] width 147 height 30
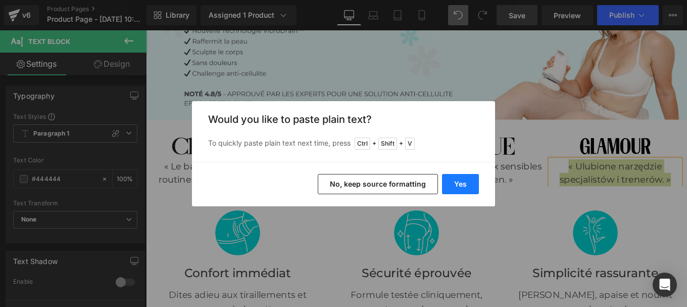
click at [454, 184] on button "Yes" at bounding box center [460, 184] width 37 height 20
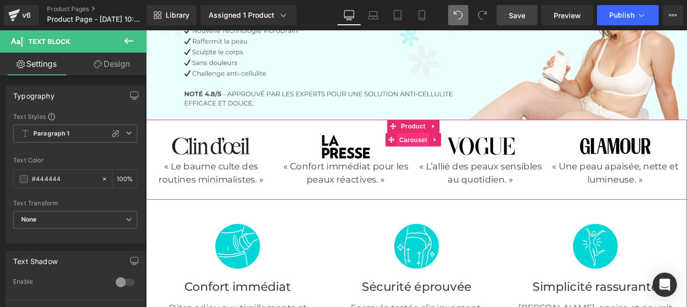
click at [444, 151] on span "Carousel" at bounding box center [447, 153] width 36 height 15
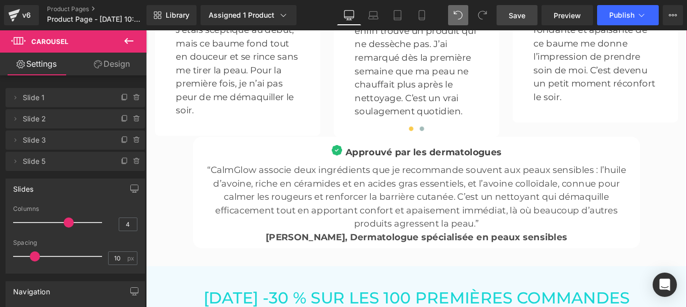
scroll to position [3035, 0]
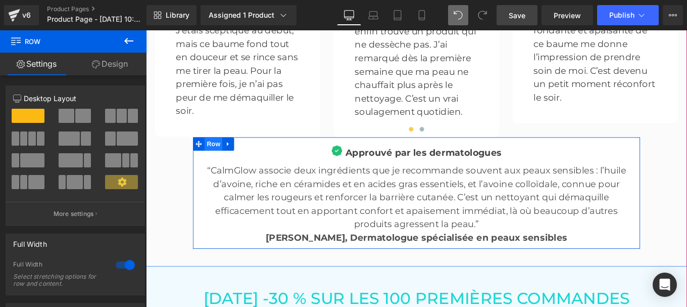
click at [216, 151] on span "Row" at bounding box center [222, 158] width 20 height 15
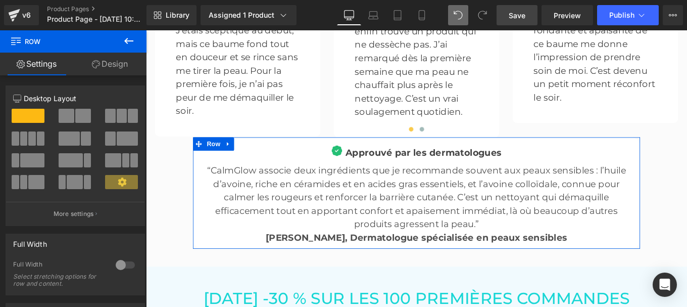
click at [113, 66] on link "Design" at bounding box center [109, 64] width 73 height 23
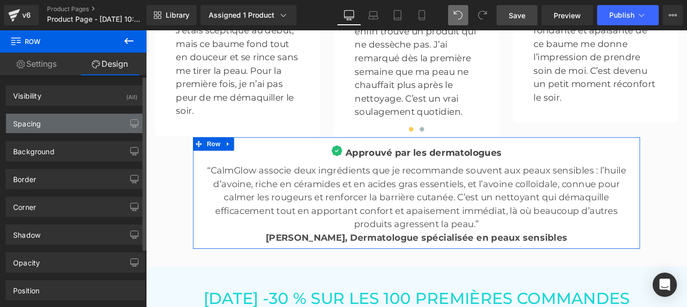
click at [55, 126] on div "Spacing" at bounding box center [75, 123] width 138 height 19
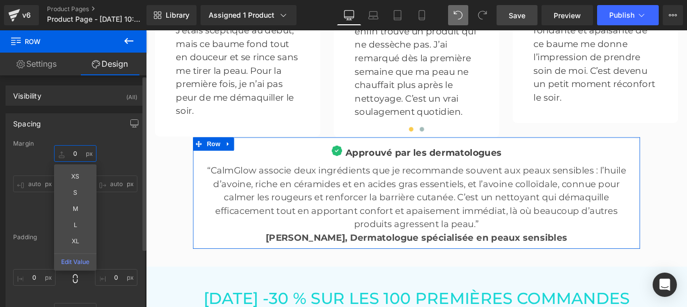
click at [74, 154] on input "text" at bounding box center [75, 153] width 42 height 17
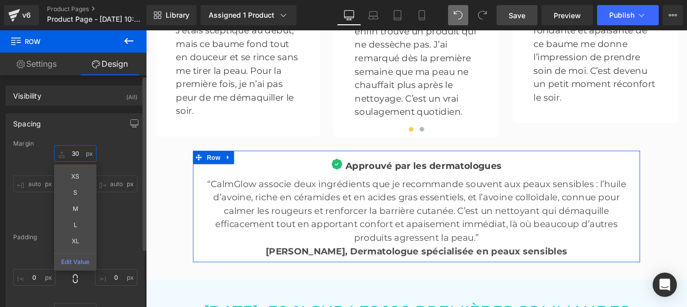
type input "3"
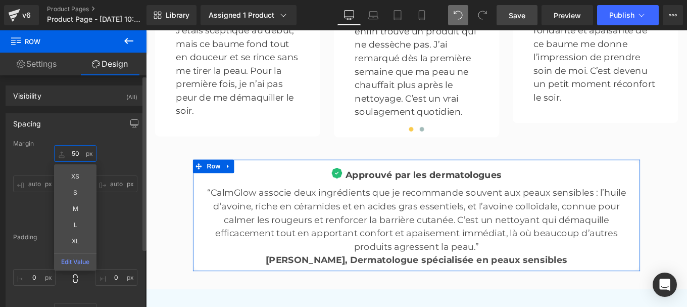
type input "5"
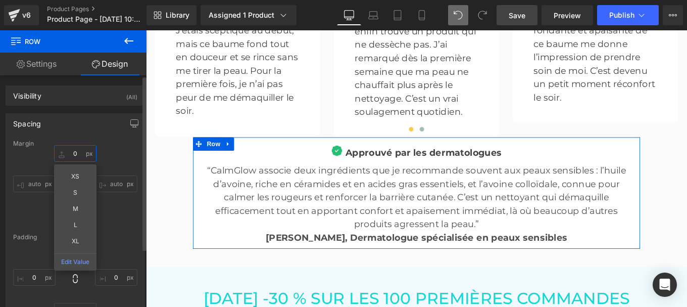
type input "8"
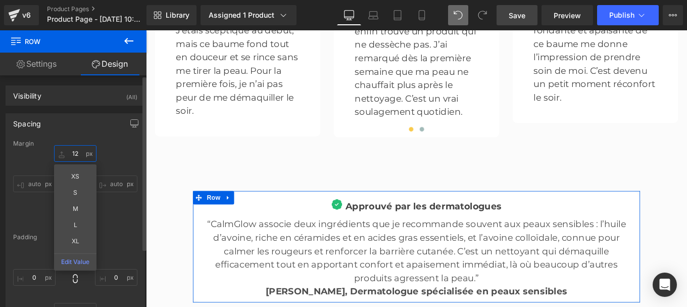
type input "1"
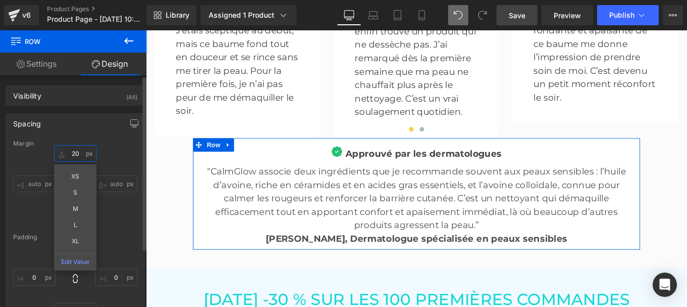
type input "200"
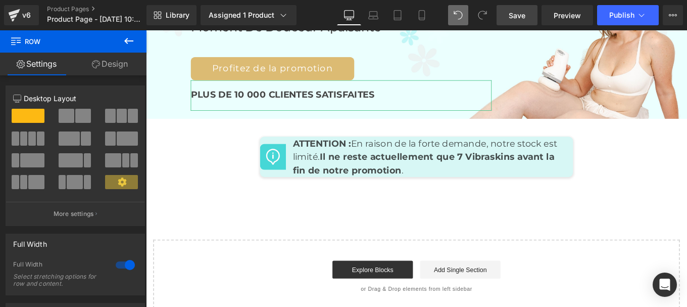
scroll to position [4710, 0]
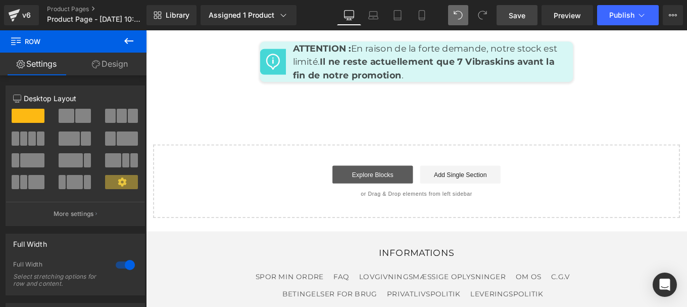
drag, startPoint x: 384, startPoint y: 155, endPoint x: 377, endPoint y: 156, distance: 7.6
click at [377, 183] on link "Explore Blocks" at bounding box center [402, 193] width 91 height 20
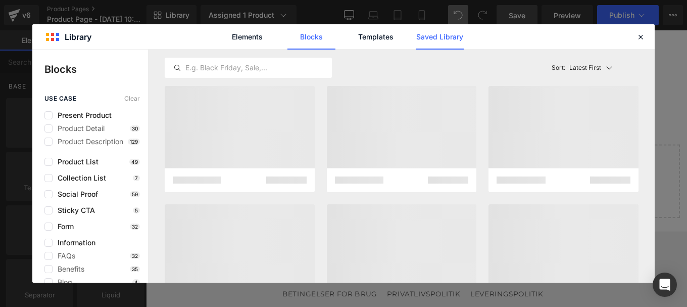
click at [443, 40] on link "Saved Library" at bounding box center [440, 36] width 48 height 25
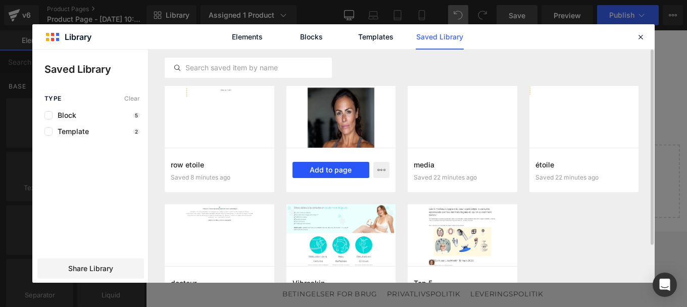
click at [330, 172] on button "Add to page" at bounding box center [331, 170] width 77 height 16
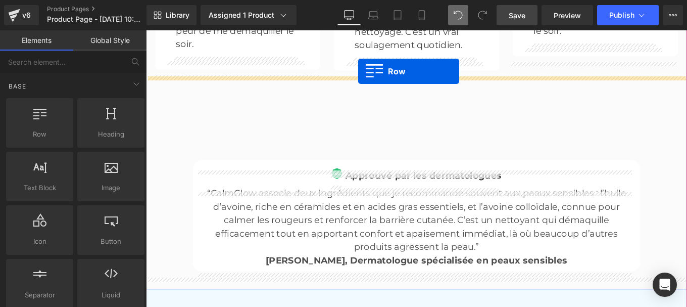
scroll to position [3080, 0]
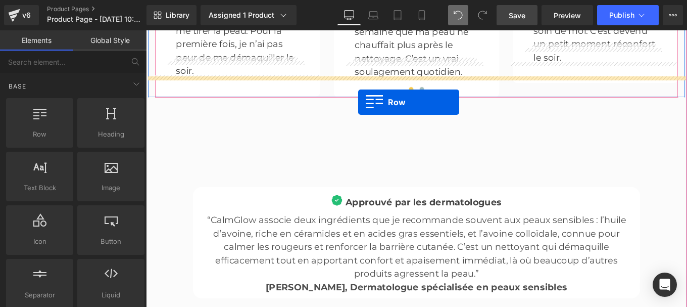
drag, startPoint x: 417, startPoint y: 100, endPoint x: 386, endPoint y: 111, distance: 32.8
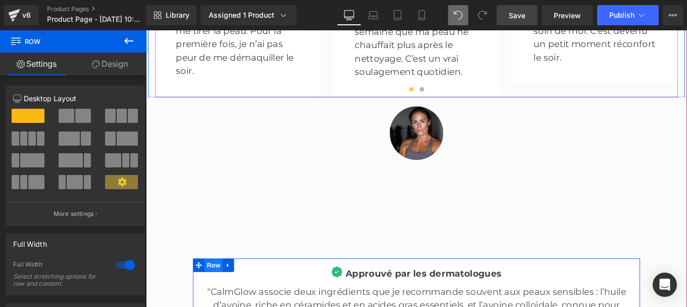
click at [215, 288] on span "Row" at bounding box center [222, 295] width 20 height 15
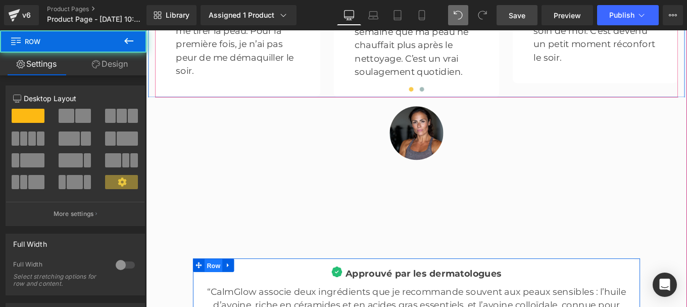
click at [215, 288] on span "Row" at bounding box center [222, 295] width 20 height 15
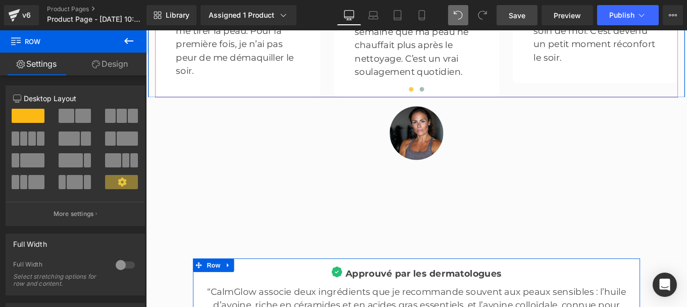
click at [111, 64] on link "Design" at bounding box center [109, 64] width 73 height 23
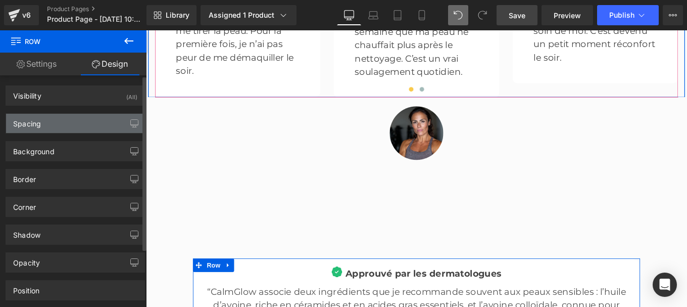
click at [75, 124] on div "Spacing" at bounding box center [75, 123] width 138 height 19
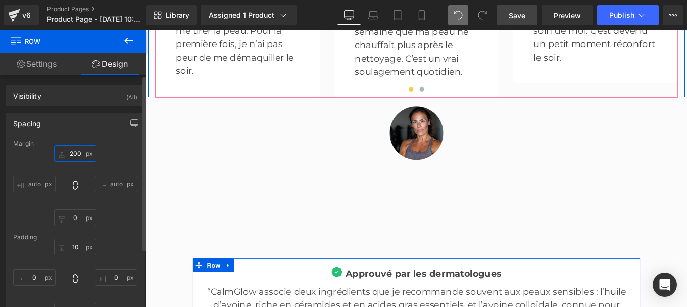
click at [81, 153] on input "text" at bounding box center [75, 153] width 42 height 17
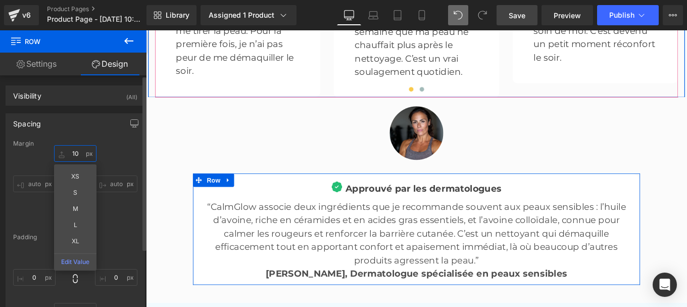
type input "1"
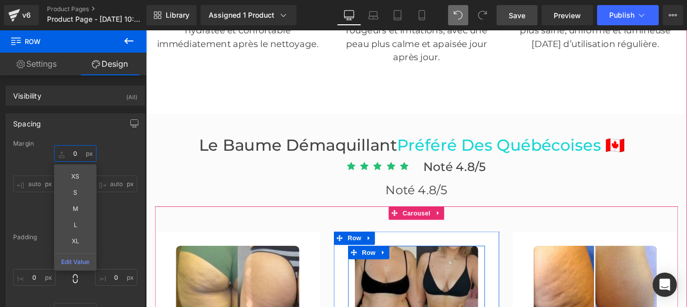
scroll to position [2497, 0]
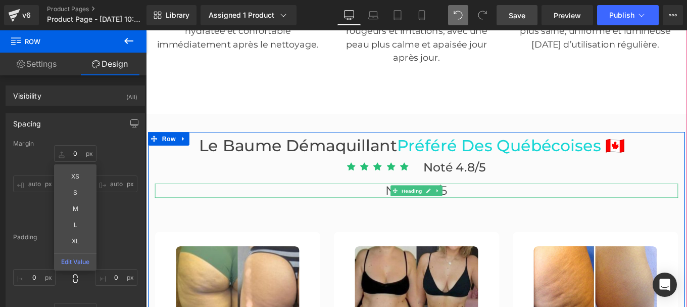
click at [407, 203] on h2 "Noté 4.8/5" at bounding box center [451, 211] width 591 height 16
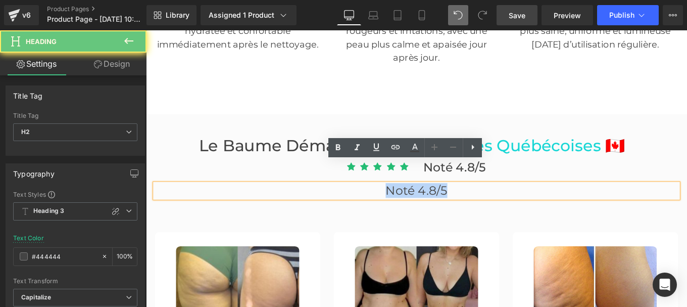
drag, startPoint x: 407, startPoint y: 188, endPoint x: 528, endPoint y: 183, distance: 121.3
click at [528, 203] on h2 "Noté 4.8/5" at bounding box center [451, 211] width 591 height 16
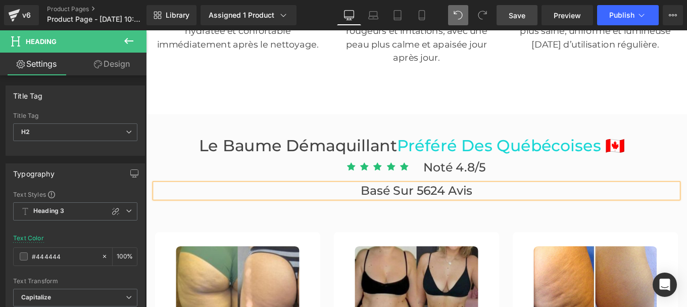
drag, startPoint x: 515, startPoint y: 18, endPoint x: 354, endPoint y: 210, distance: 251.4
click at [515, 18] on span "Save" at bounding box center [517, 15] width 17 height 11
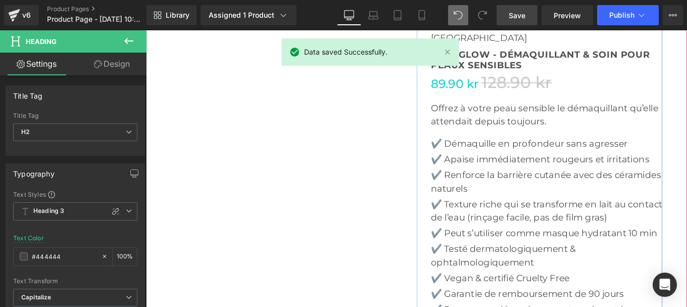
scroll to position [3499, 0]
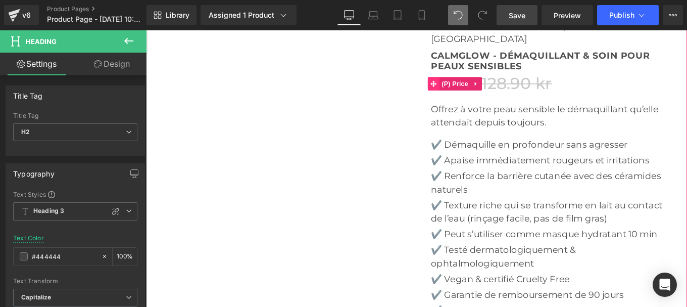
click at [469, 87] on icon at bounding box center [470, 90] width 7 height 7
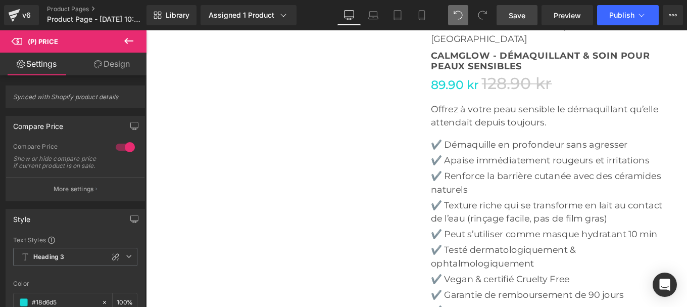
scroll to position [157, 0]
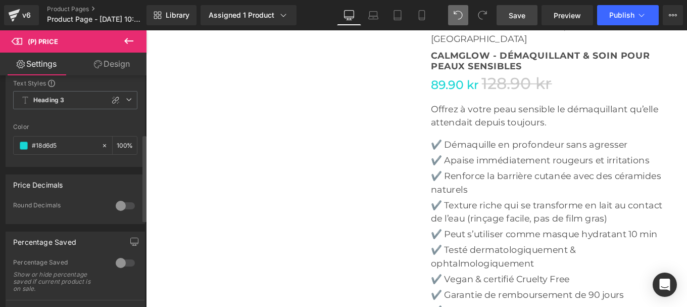
drag, startPoint x: 127, startPoint y: 213, endPoint x: 49, endPoint y: 219, distance: 78.0
click at [127, 213] on div at bounding box center [125, 206] width 24 height 16
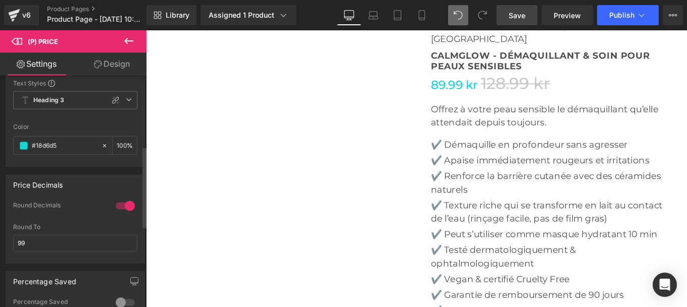
scroll to position [240, 0]
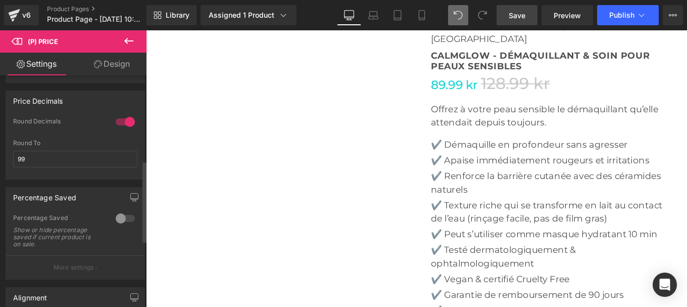
click at [114, 130] on div at bounding box center [125, 122] width 24 height 16
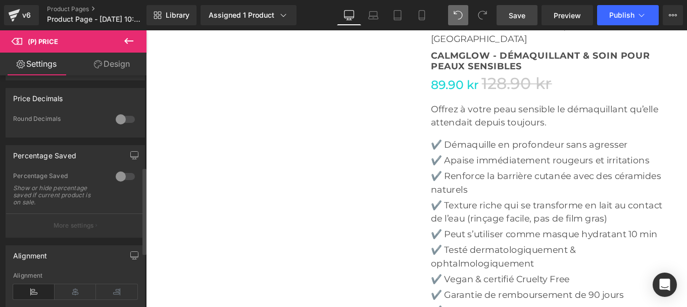
scroll to position [243, 0]
click at [124, 185] on div at bounding box center [125, 177] width 24 height 16
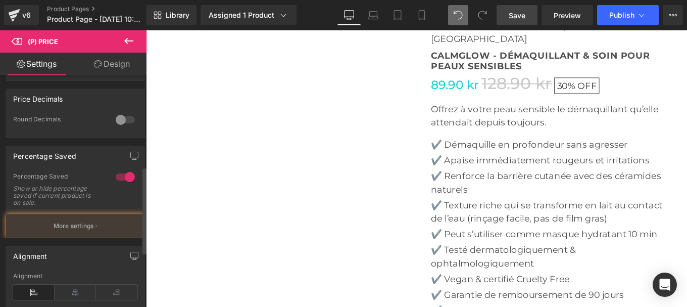
click at [124, 185] on div at bounding box center [125, 177] width 24 height 16
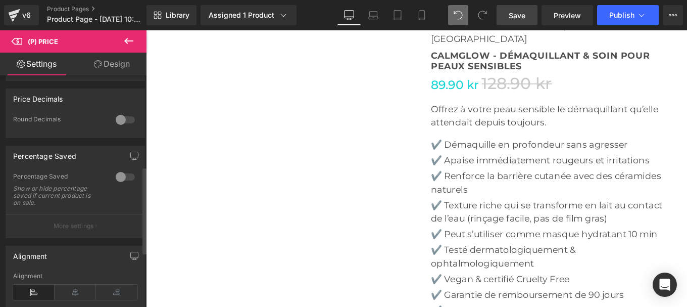
click at [124, 185] on div at bounding box center [125, 177] width 24 height 16
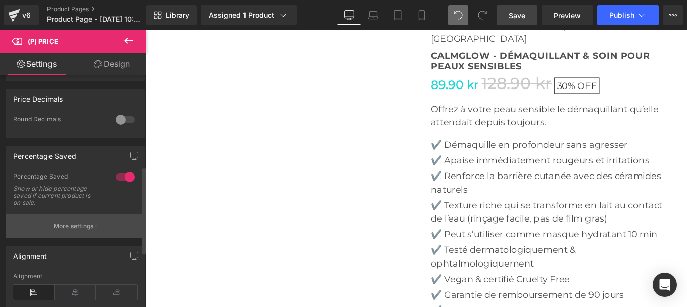
click at [69, 230] on p "More settings" at bounding box center [74, 225] width 40 height 9
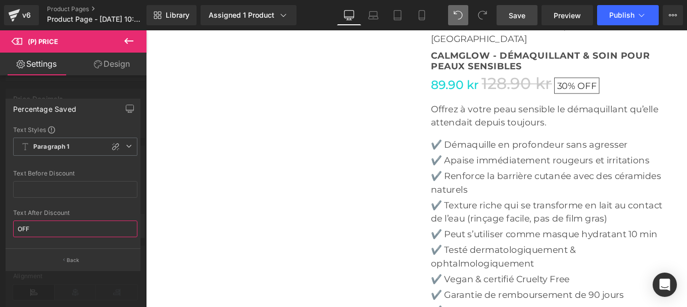
click at [69, 234] on input "OFF" at bounding box center [75, 228] width 124 height 17
type input "O"
click at [69, 146] on b "Paragraph 1" at bounding box center [51, 142] width 36 height 9
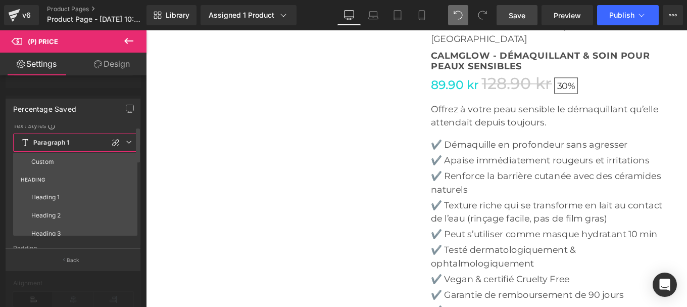
click at [69, 146] on b "Paragraph 1" at bounding box center [51, 142] width 36 height 9
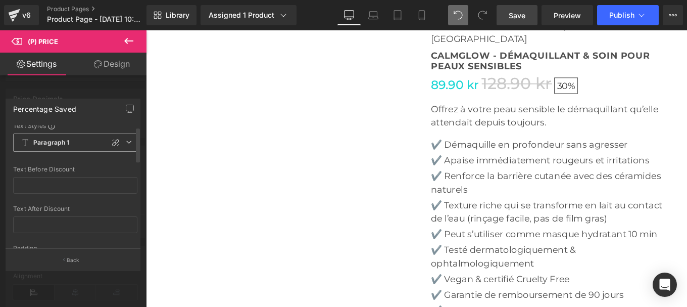
click at [69, 146] on b "Paragraph 1" at bounding box center [51, 142] width 36 height 9
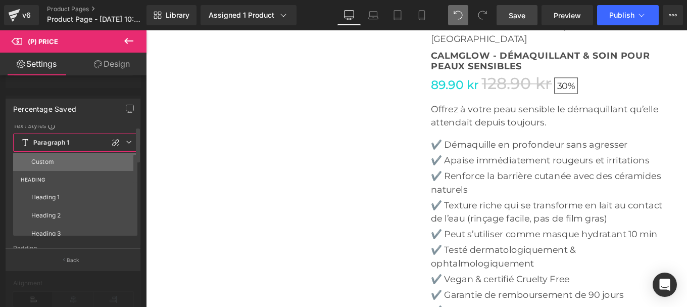
click at [54, 160] on li "Custom" at bounding box center [77, 162] width 129 height 18
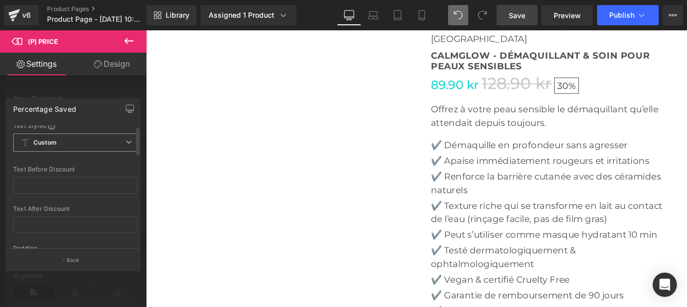
click at [61, 146] on span "Custom" at bounding box center [75, 142] width 124 height 18
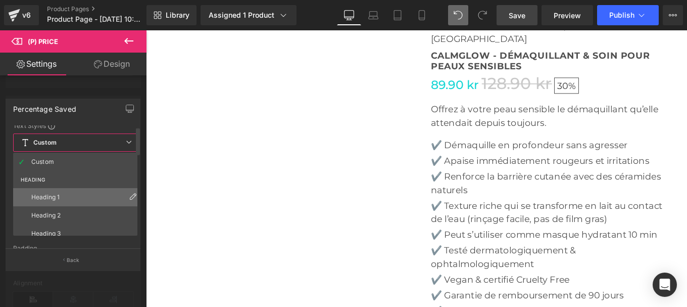
click at [59, 196] on div "Heading 1" at bounding box center [45, 197] width 28 height 7
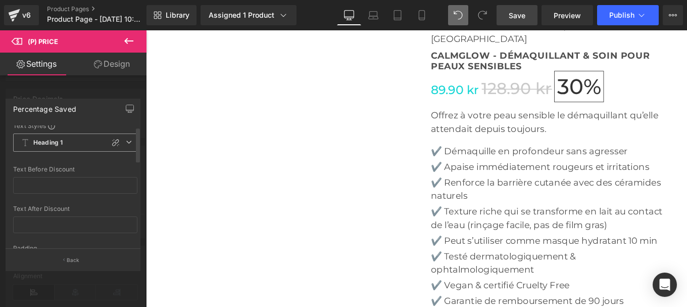
click at [56, 148] on span "Heading 1" at bounding box center [75, 142] width 124 height 18
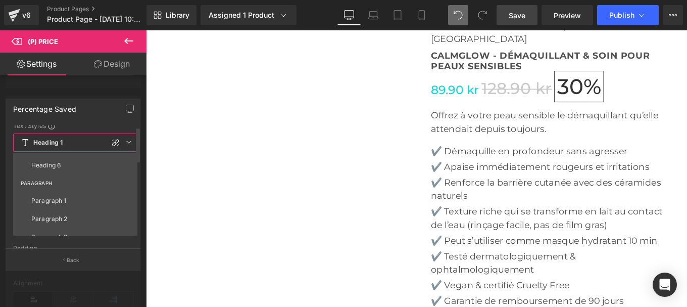
scroll to position [123, 0]
click at [71, 194] on li "Paragraph 1" at bounding box center [77, 200] width 129 height 18
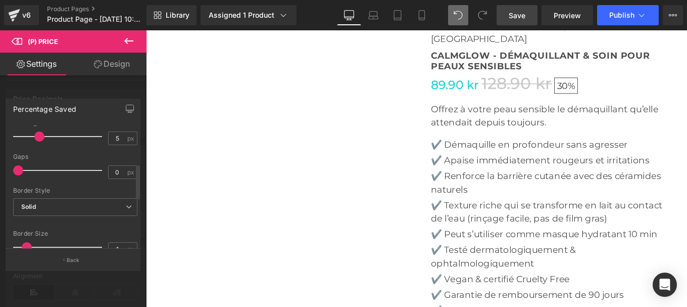
scroll to position [130, 0]
click at [78, 203] on span "Solid" at bounding box center [75, 207] width 124 height 18
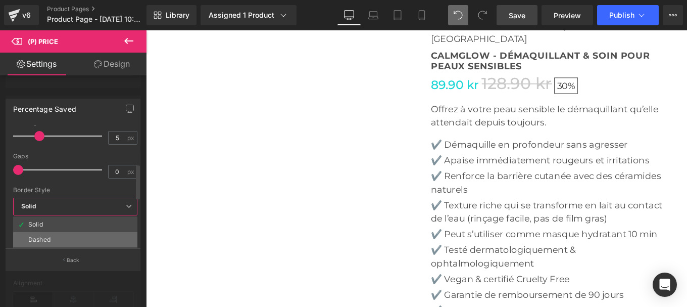
click at [55, 239] on li "Dashed" at bounding box center [75, 239] width 124 height 15
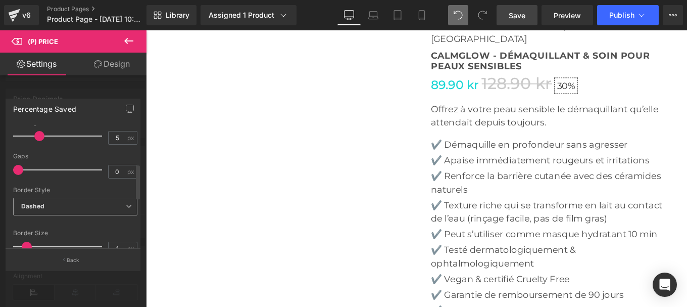
click at [57, 207] on span "Dashed" at bounding box center [75, 207] width 124 height 18
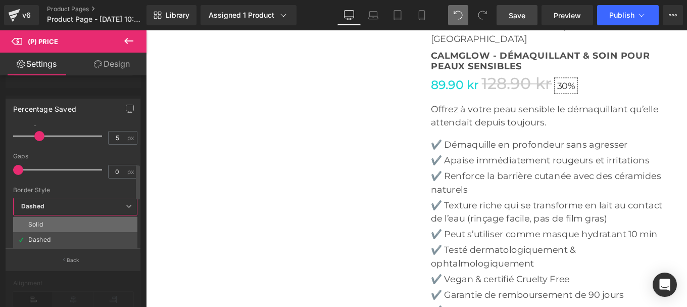
click at [53, 222] on li "Solid" at bounding box center [75, 224] width 124 height 15
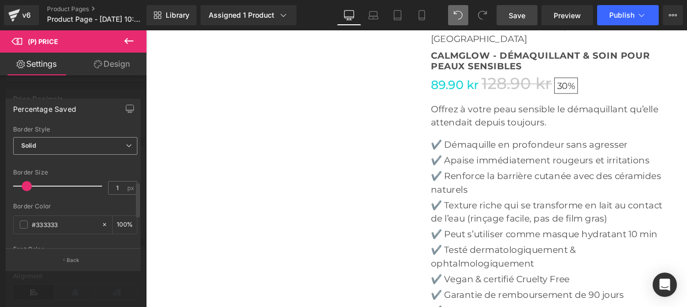
scroll to position [191, 0]
drag, startPoint x: 26, startPoint y: 188, endPoint x: 0, endPoint y: 185, distance: 25.9
click at [0, 185] on div "Percentage Saved Text Styles Custom HEADING Heading 1 Heading 2 Heading 3 Headi…" at bounding box center [73, 180] width 147 height 179
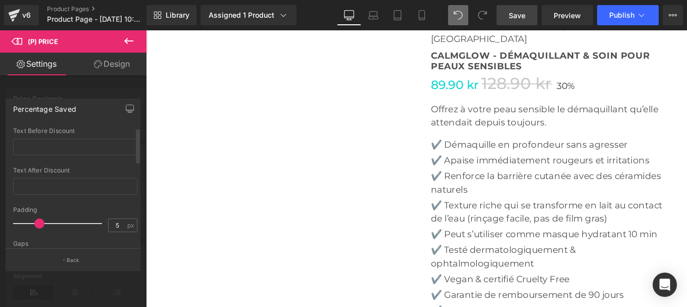
scroll to position [0, 0]
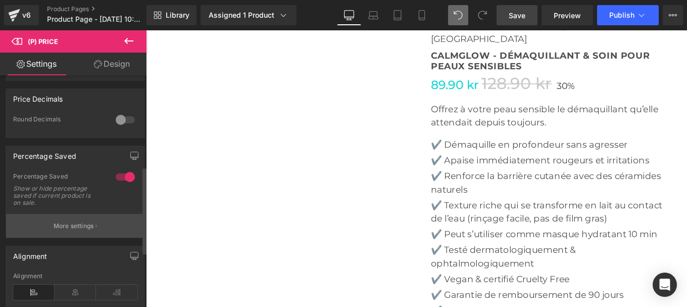
click at [75, 230] on p "More settings" at bounding box center [74, 225] width 40 height 9
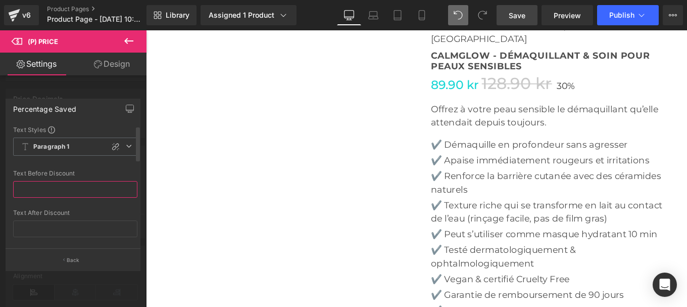
click at [59, 187] on input "text" at bounding box center [75, 189] width 124 height 17
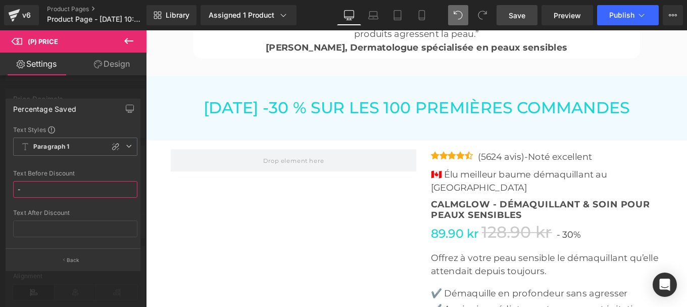
scroll to position [3326, 0]
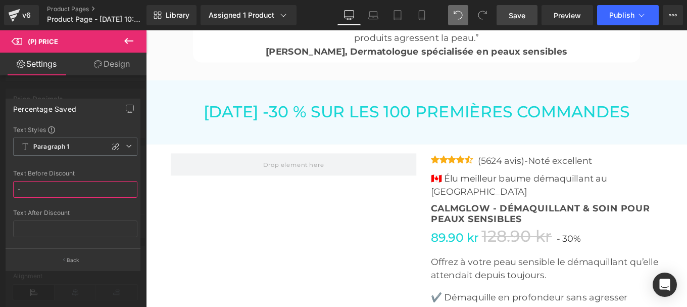
type input "-"
click at [515, 15] on span "Save" at bounding box center [517, 15] width 17 height 11
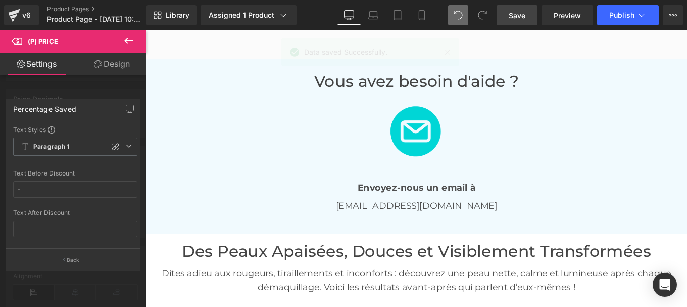
scroll to position [1789, 0]
click at [451, 206] on div at bounding box center [451, 186] width 611 height 312
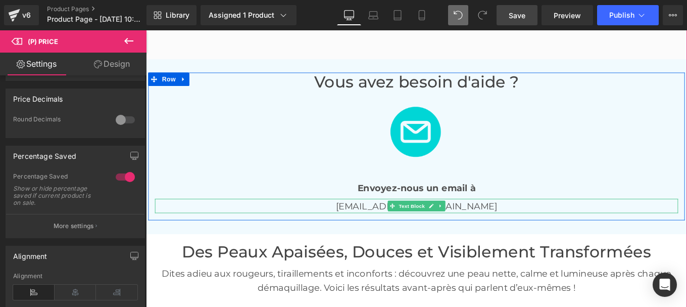
click at [496, 220] on p "info@vibraskinfrance.com" at bounding box center [451, 228] width 591 height 16
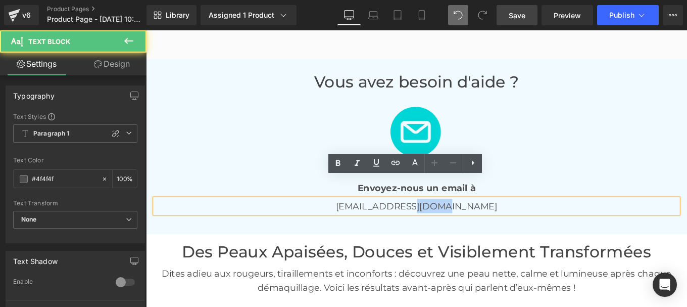
drag, startPoint x: 456, startPoint y: 205, endPoint x: 488, endPoint y: 203, distance: 31.9
click at [488, 220] on p "info@vibraskinfrance.com" at bounding box center [451, 228] width 591 height 16
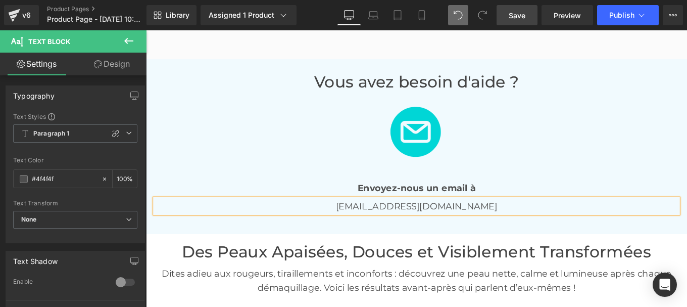
click at [526, 220] on p "info@vibraskindanmark.com" at bounding box center [451, 228] width 591 height 16
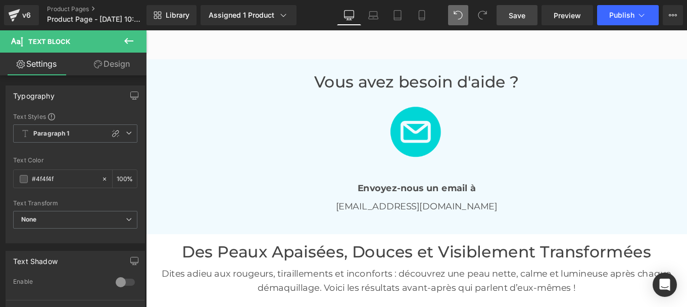
click at [511, 21] on link "Save" at bounding box center [517, 15] width 41 height 20
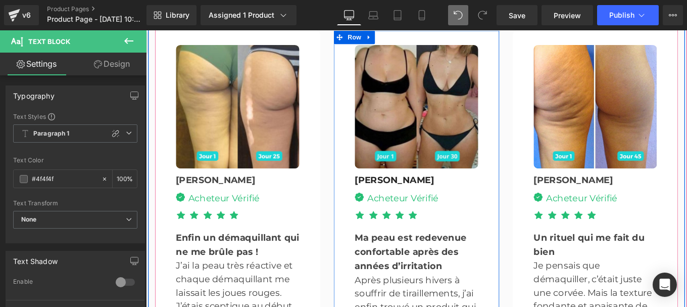
scroll to position [2969, 0]
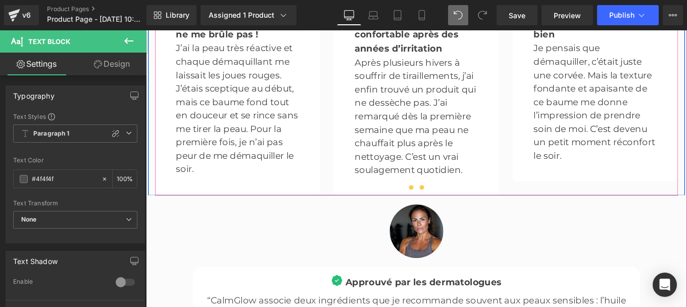
click at [455, 205] on span at bounding box center [457, 207] width 5 height 5
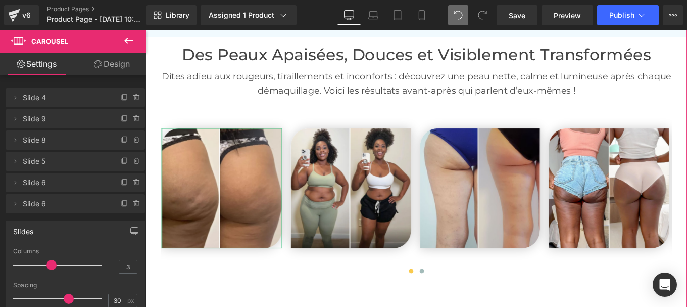
scroll to position [2009, 0]
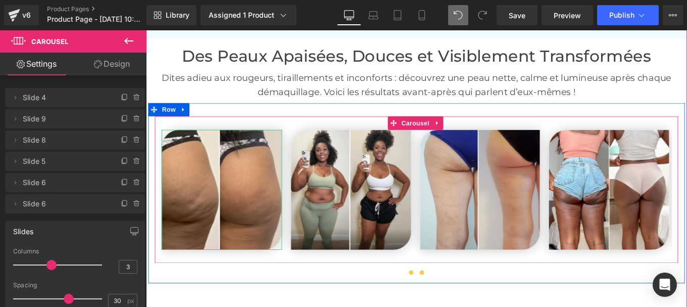
click at [456, 301] on span at bounding box center [457, 303] width 5 height 5
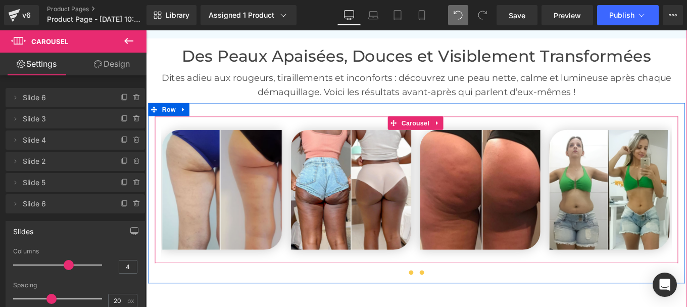
click at [443, 301] on span at bounding box center [445, 303] width 5 height 5
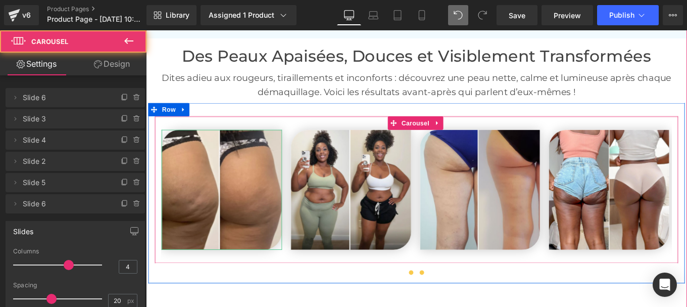
click at [455, 301] on span at bounding box center [457, 303] width 5 height 5
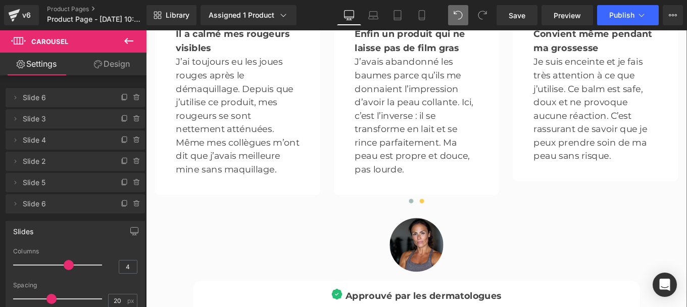
scroll to position [2955, 0]
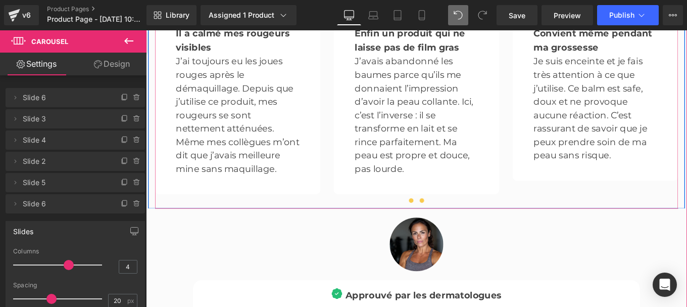
click at [443, 217] on button at bounding box center [446, 222] width 12 height 10
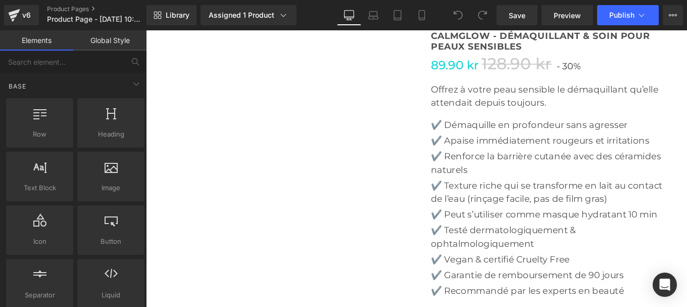
scroll to position [3523, 0]
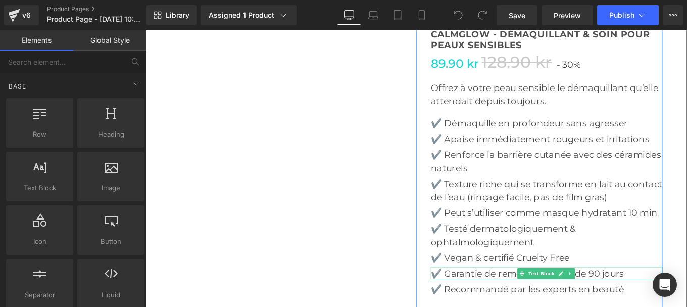
click at [529, 297] on p "✔️ Garantie de remboursement de 90 jours" at bounding box center [599, 304] width 262 height 15
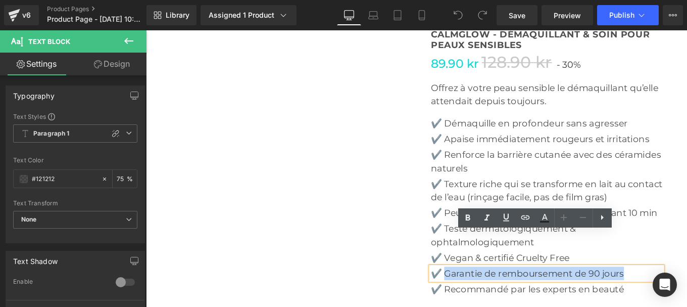
drag, startPoint x: 521, startPoint y: 263, endPoint x: 483, endPoint y: 264, distance: 38.4
click at [483, 297] on p "✔️ Garantie de remboursement de 90 jours" at bounding box center [599, 304] width 262 height 15
